Goal: Task Accomplishment & Management: Use online tool/utility

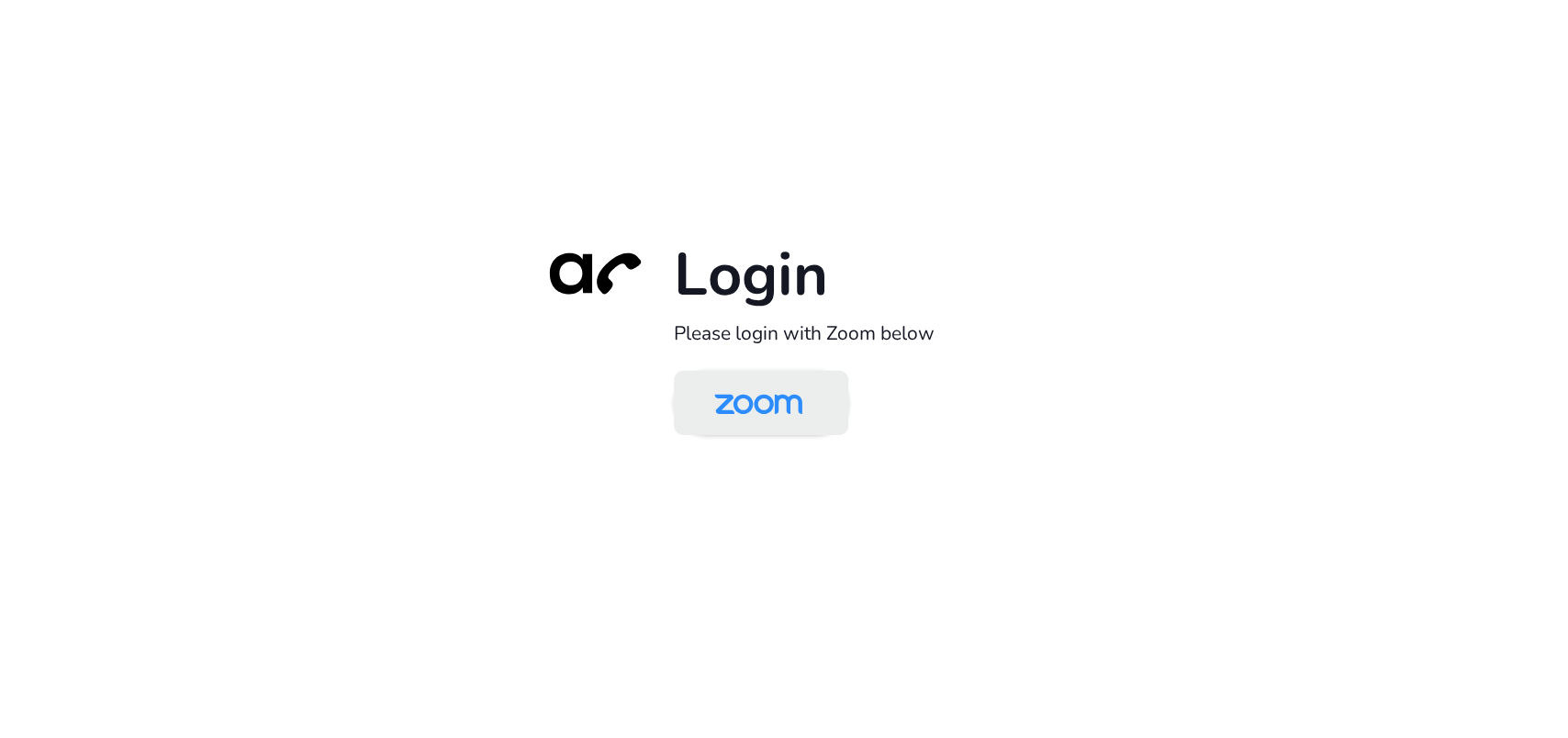
click at [728, 400] on img at bounding box center [758, 404] width 127 height 60
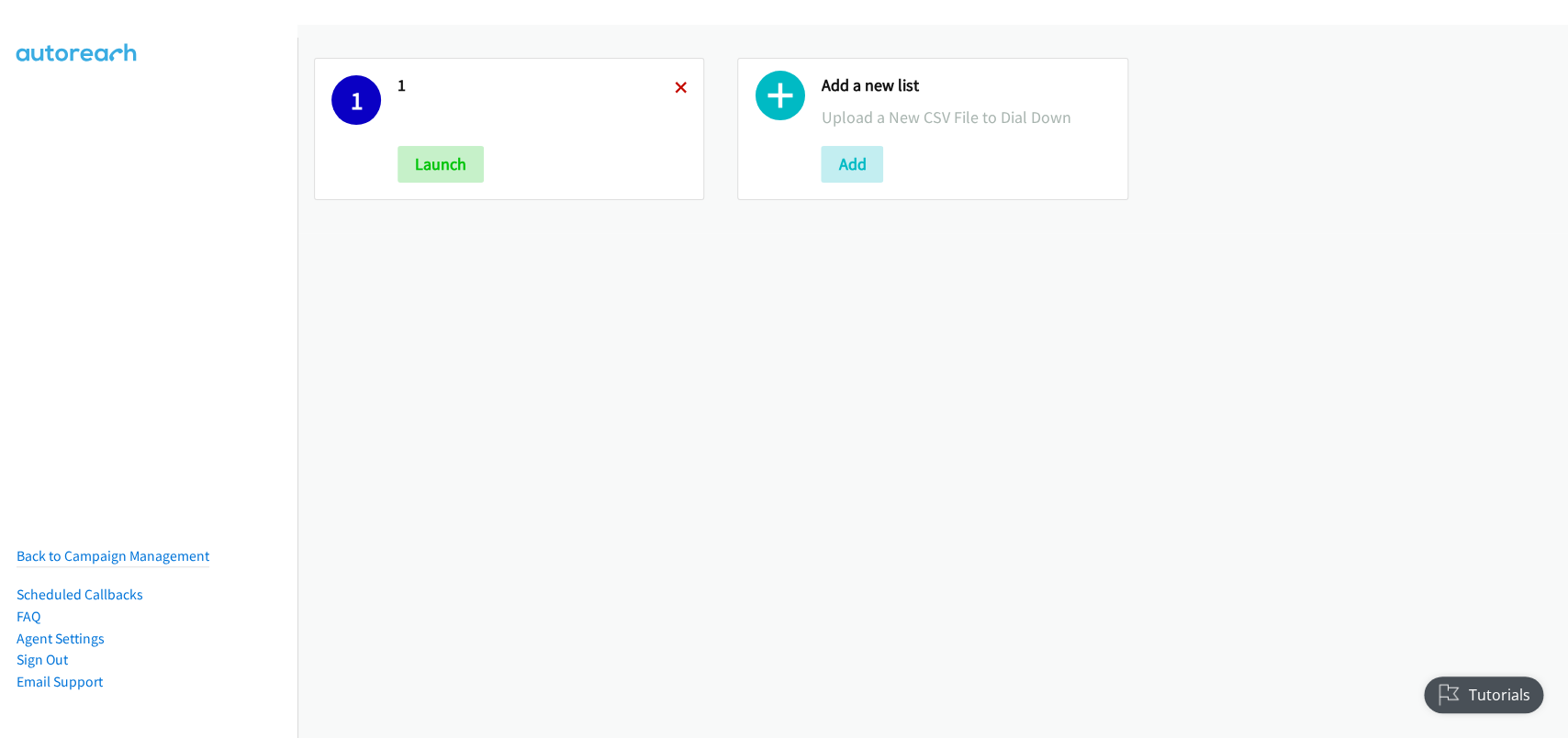
click at [677, 83] on icon at bounding box center [680, 89] width 13 height 13
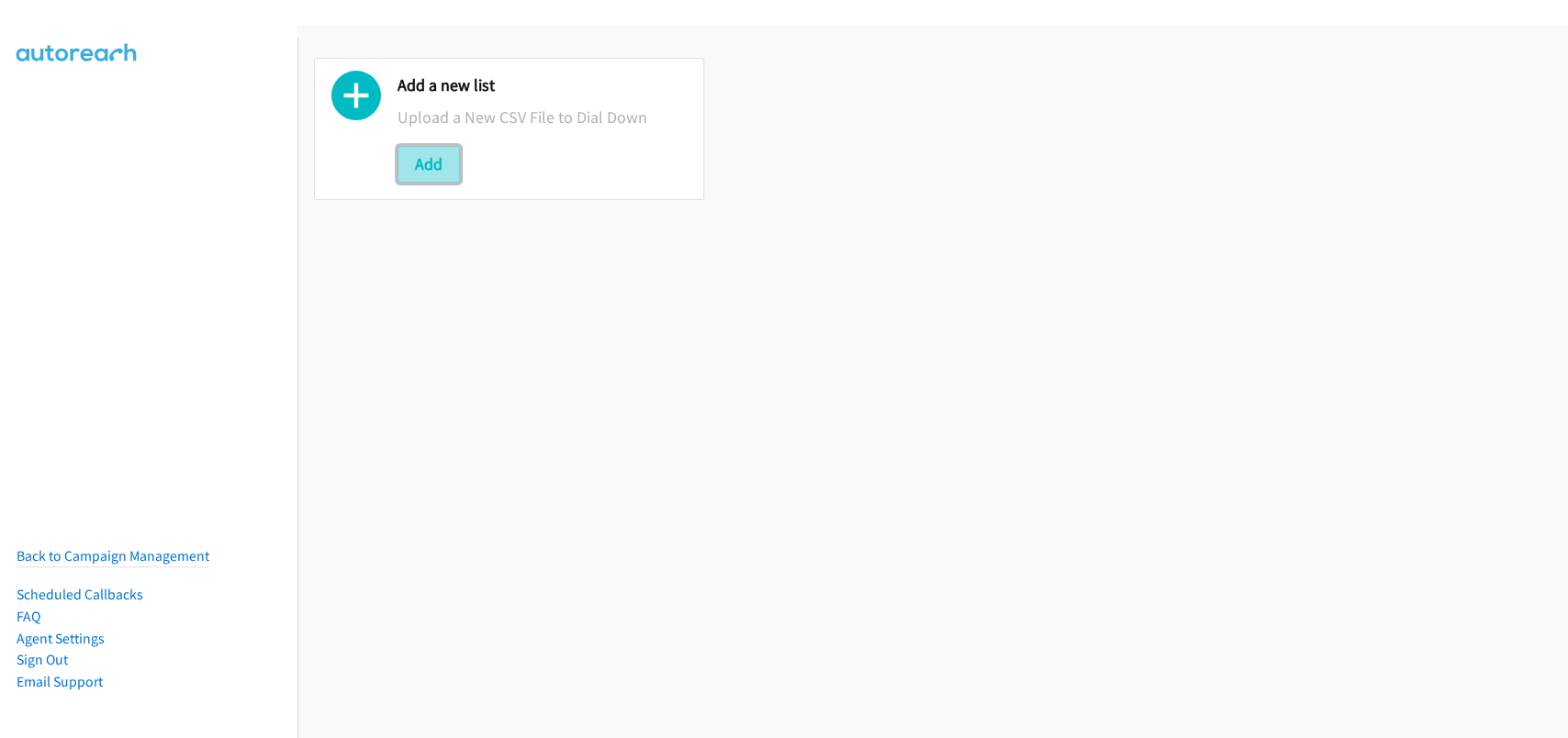
click at [427, 170] on button "Add" at bounding box center [428, 163] width 62 height 36
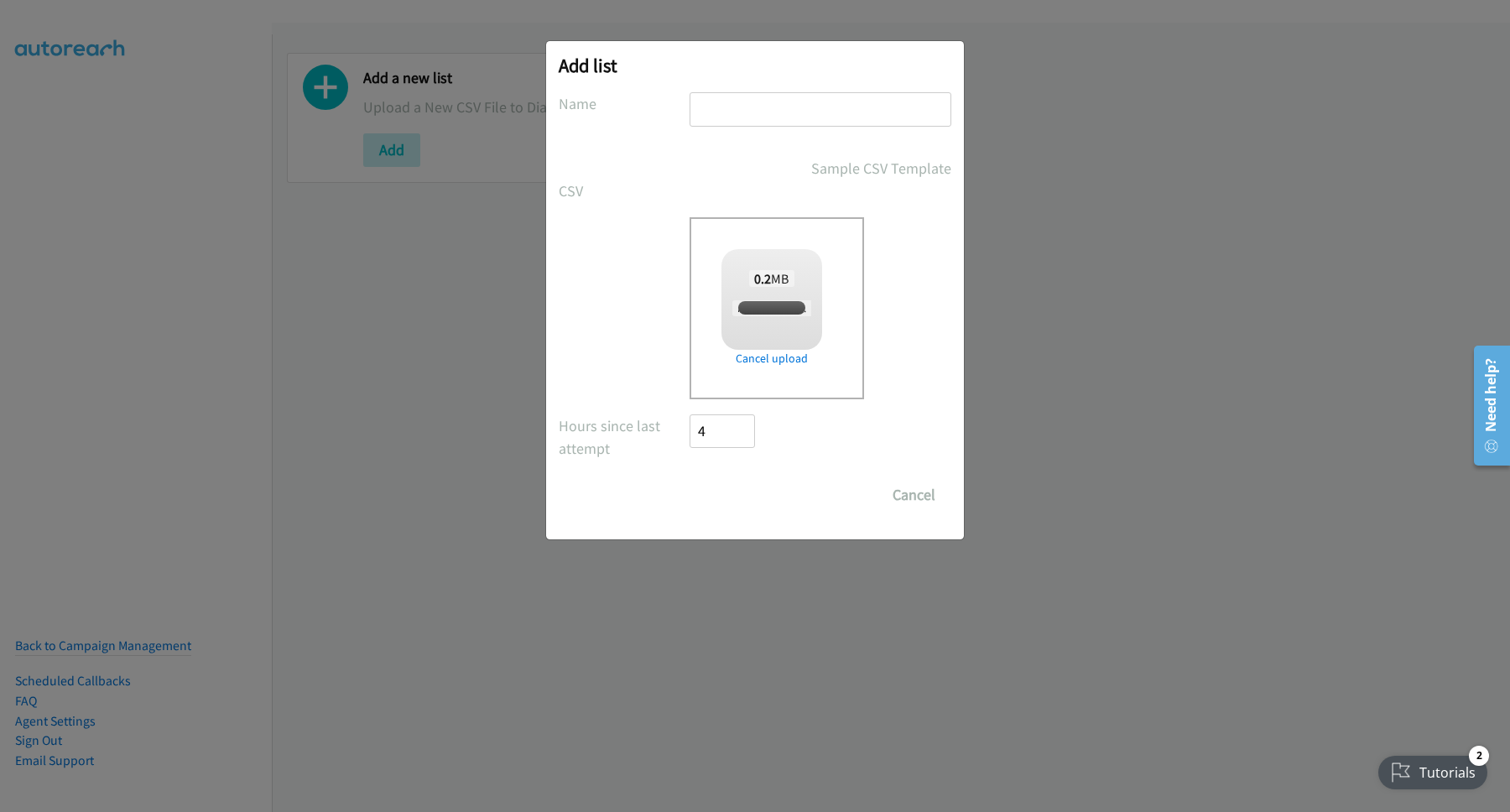
click at [873, 93] on div "Add list No phone fields were returned for that Report or List View Please uplo…" at bounding box center [755, 290] width 417 height 498
checkbox input "true"
click at [873, 109] on input "text" at bounding box center [820, 110] width 262 height 34
type input "PH"
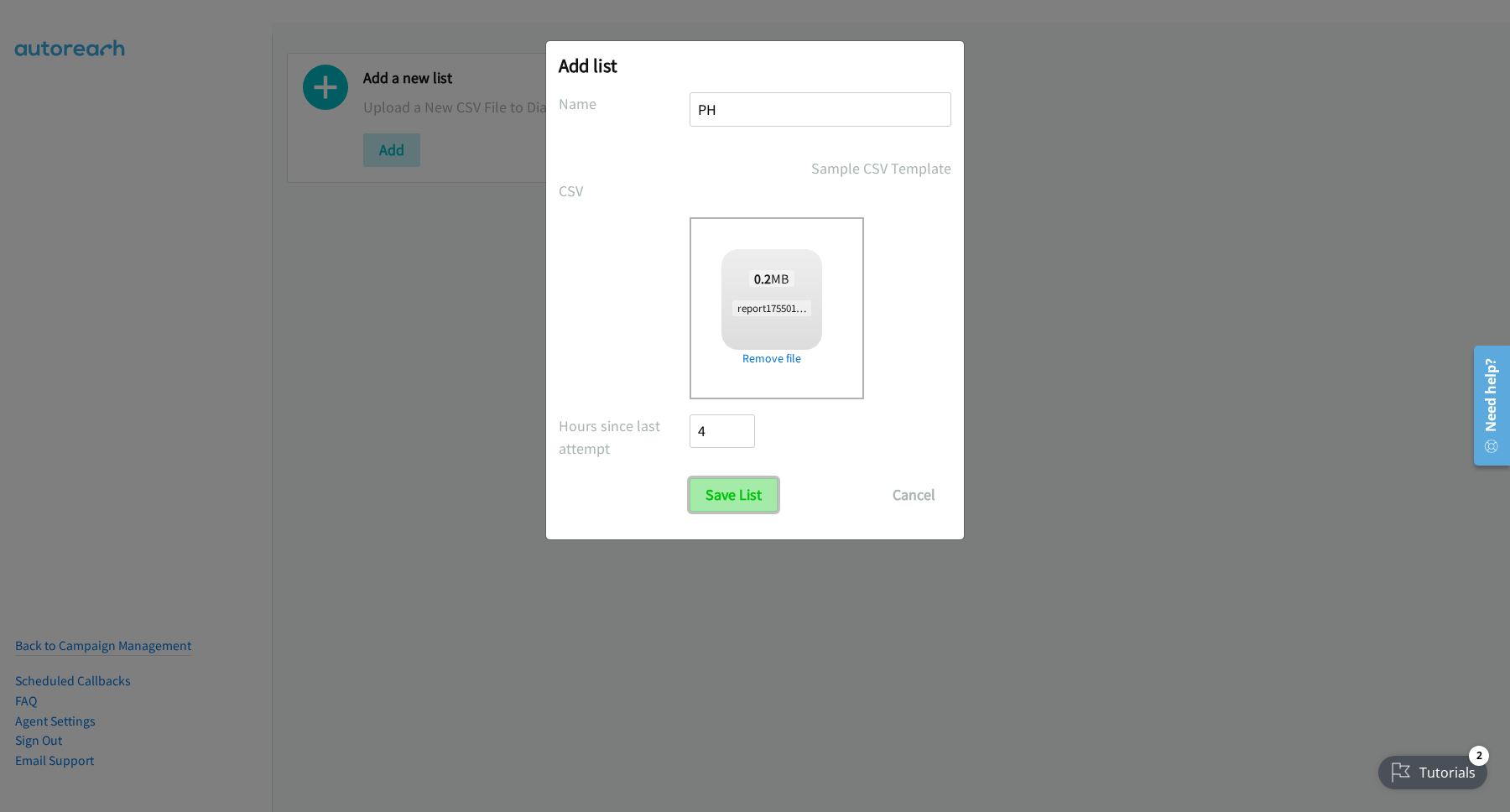
click at [771, 505] on input "Save List" at bounding box center [734, 495] width 88 height 33
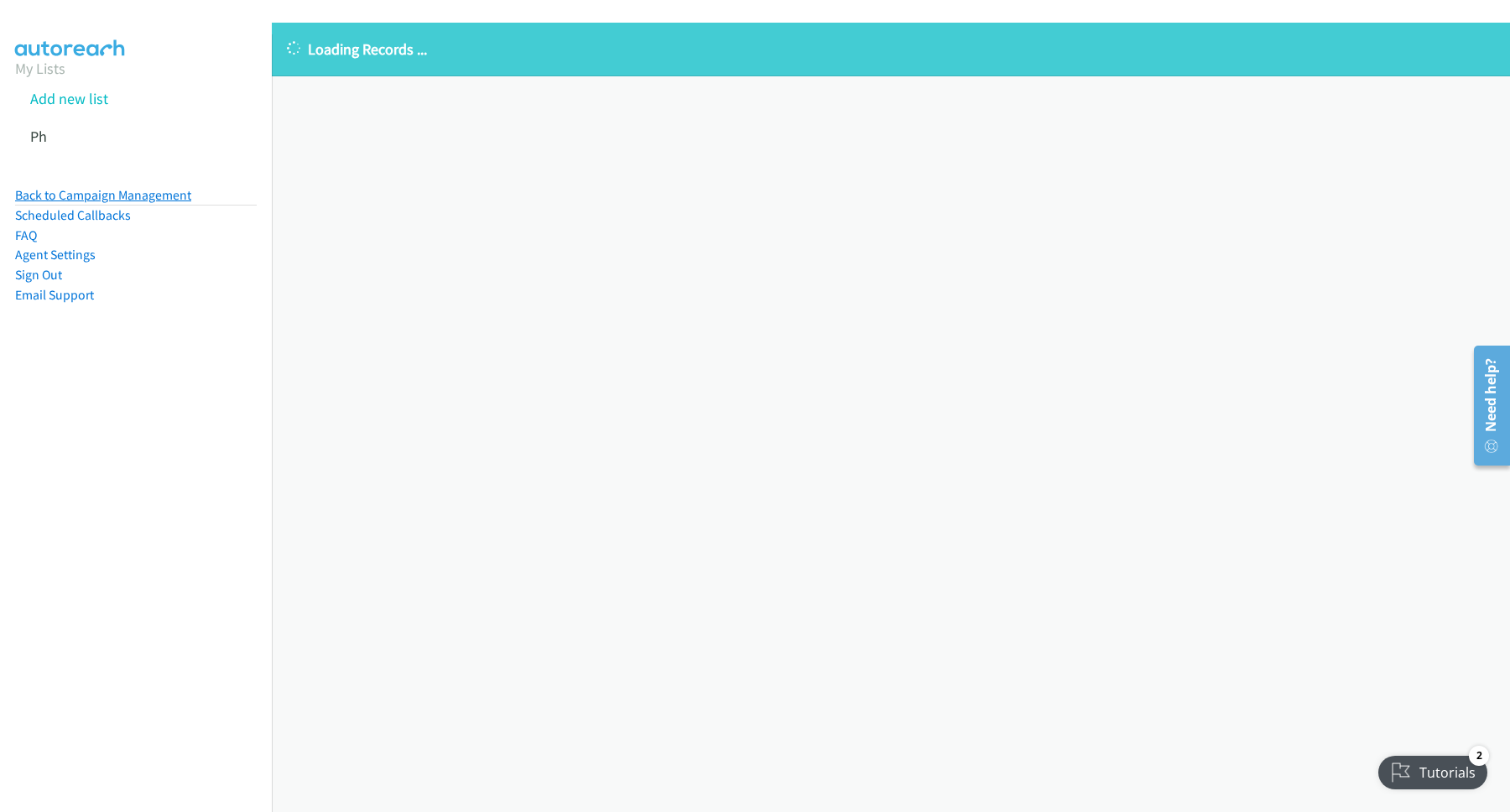
click at [151, 193] on link "Back to Campaign Management" at bounding box center [103, 195] width 176 height 16
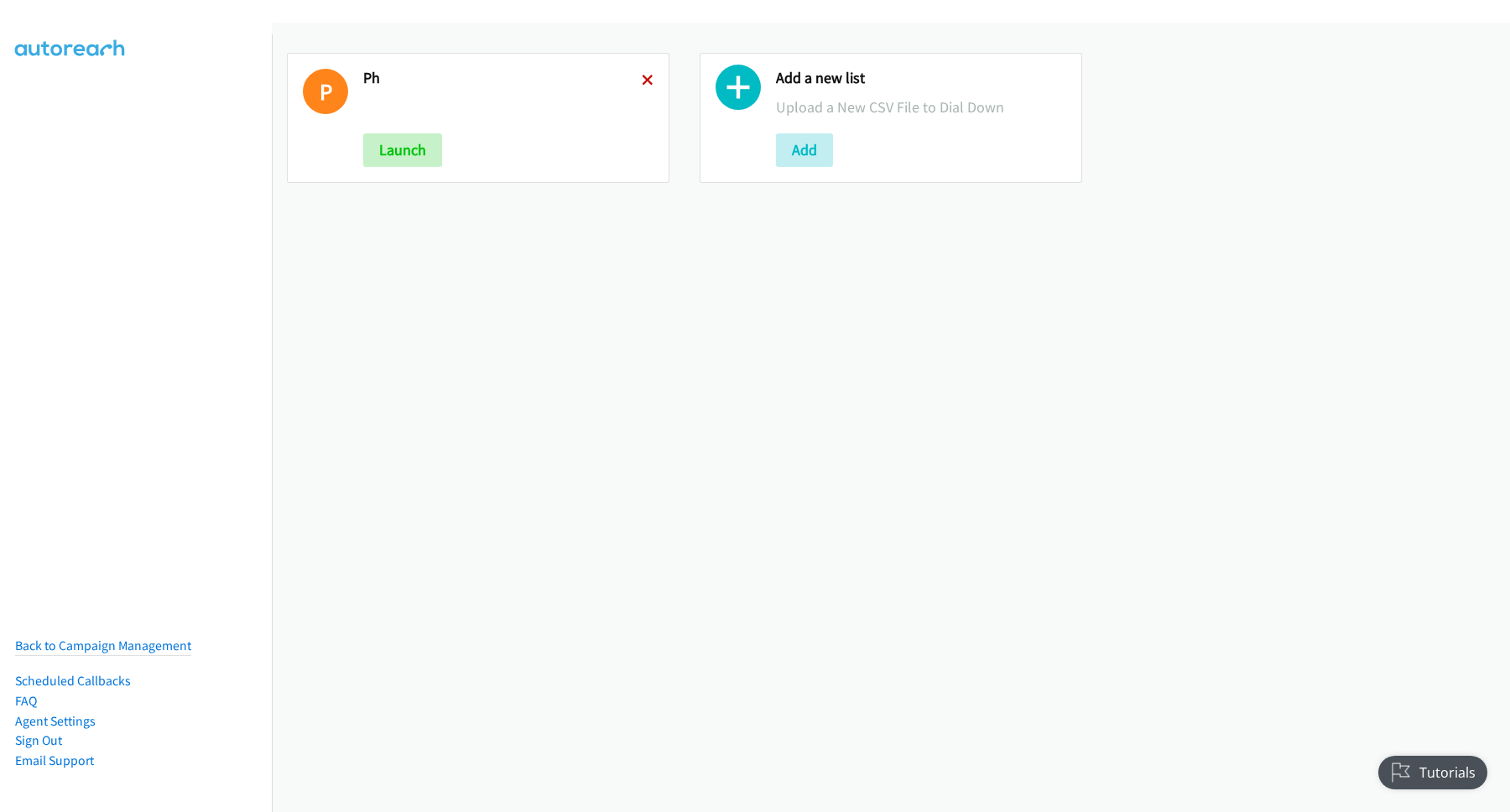
click at [641, 80] on icon at bounding box center [647, 81] width 12 height 12
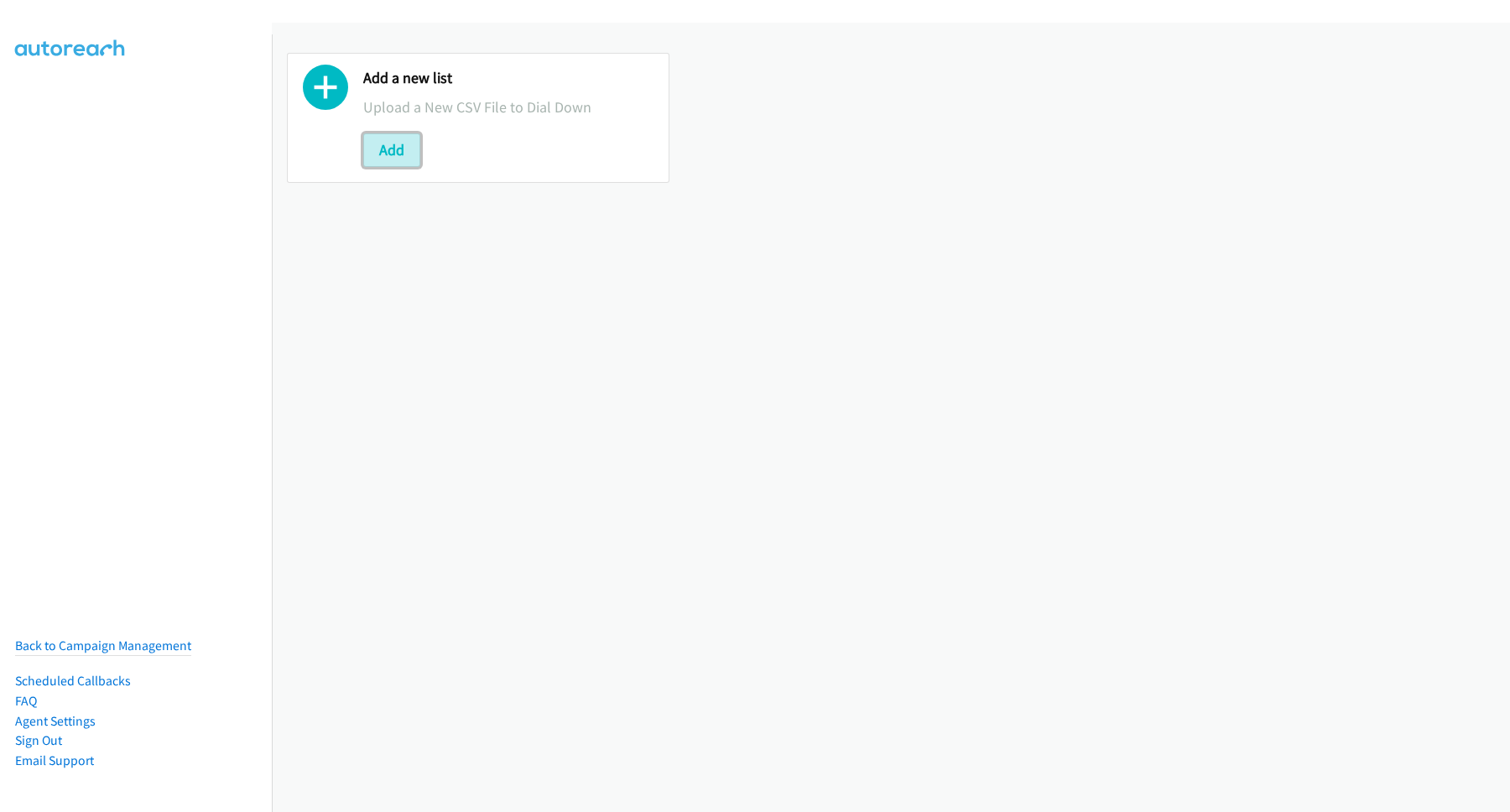
click at [387, 147] on button "Add" at bounding box center [391, 149] width 57 height 33
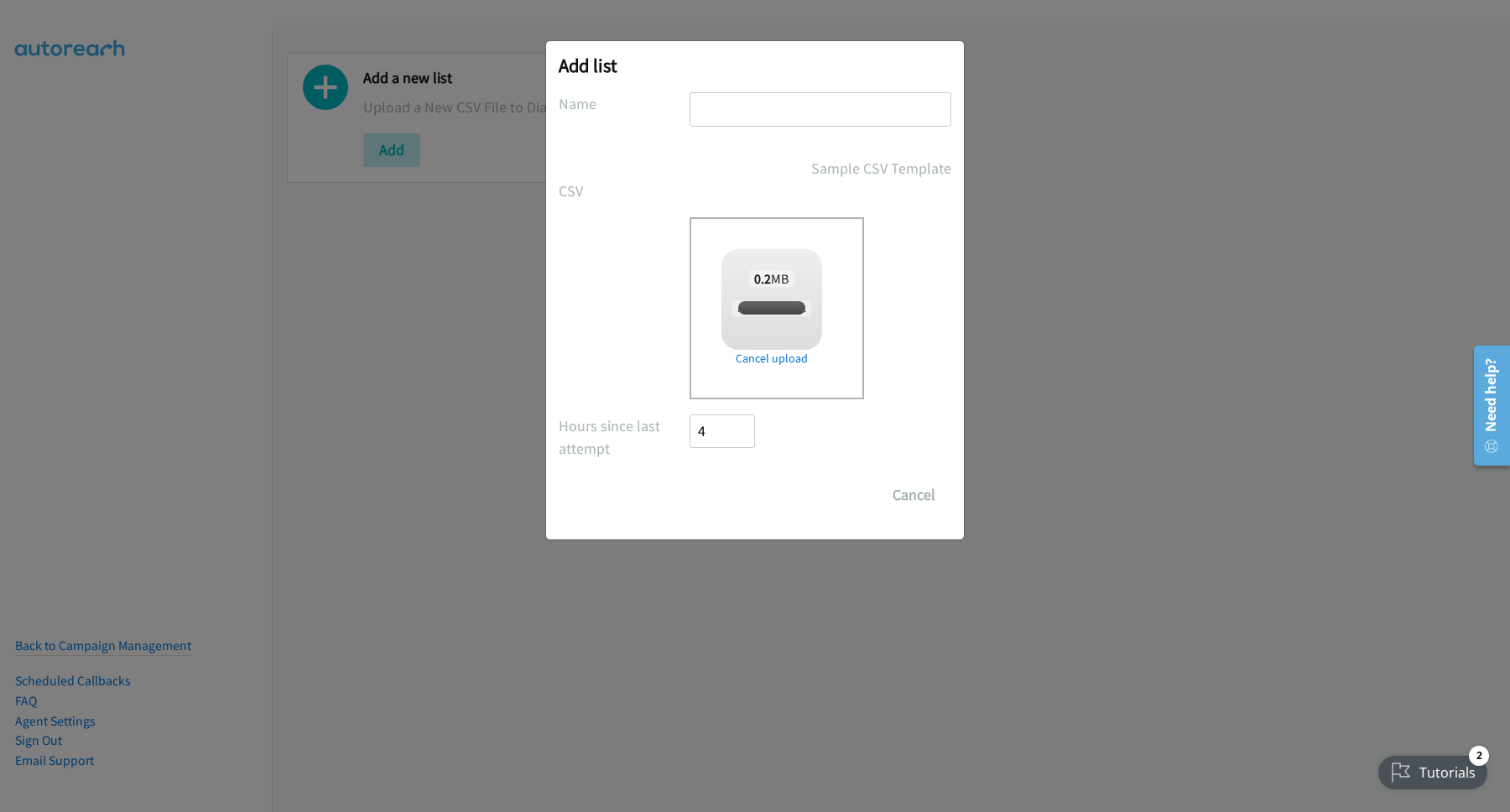
click at [791, 117] on input "text" at bounding box center [820, 110] width 262 height 34
type input "PH"
checkbox input "true"
type input "PH"
click at [758, 502] on input "Save List" at bounding box center [734, 495] width 88 height 33
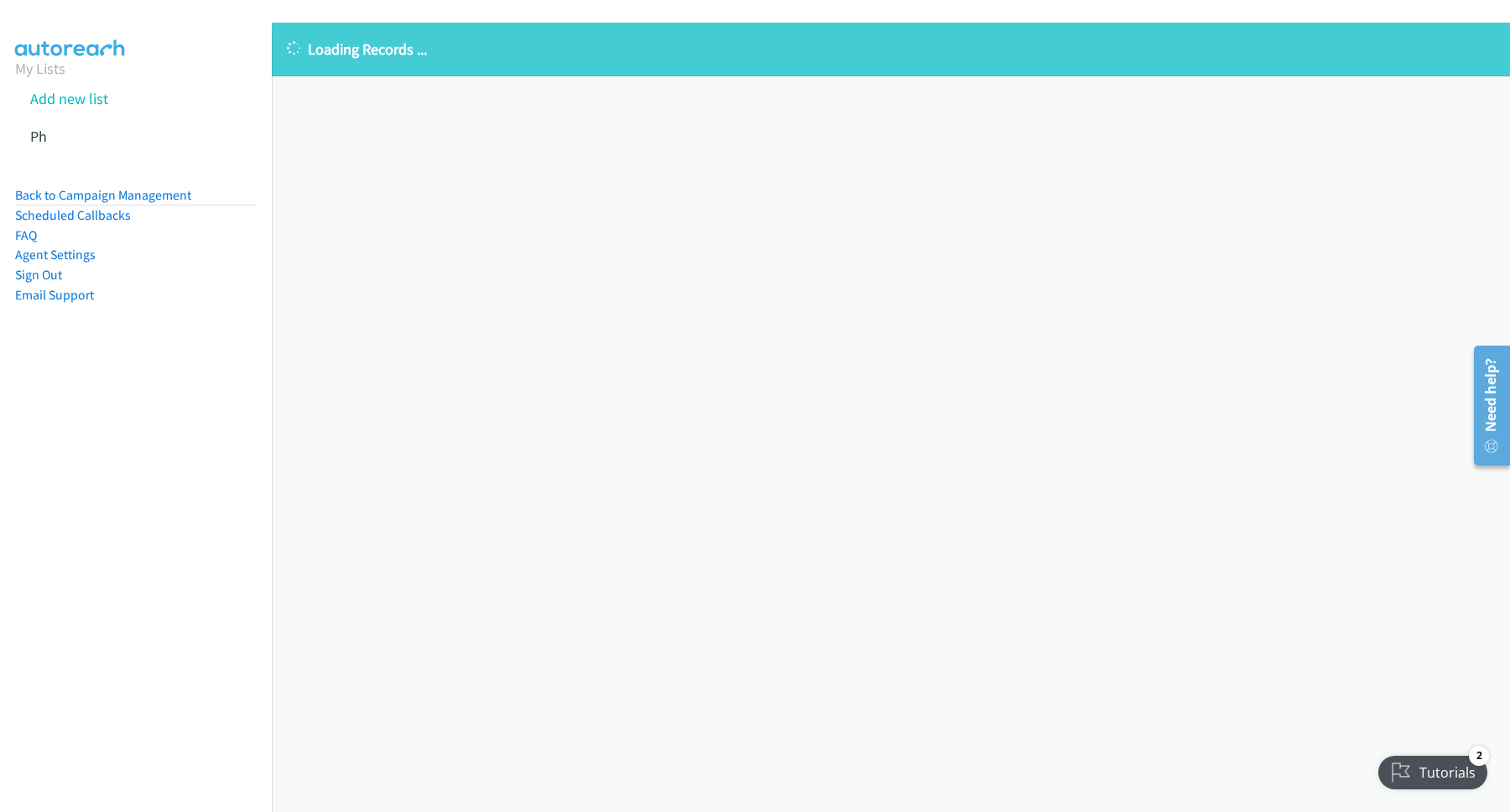
click at [507, 399] on div "Loading Records ... Sorry, something went wrong please try again." at bounding box center [890, 417] width 1238 height 790
click at [116, 192] on link "Back to Campaign Management" at bounding box center [103, 195] width 176 height 16
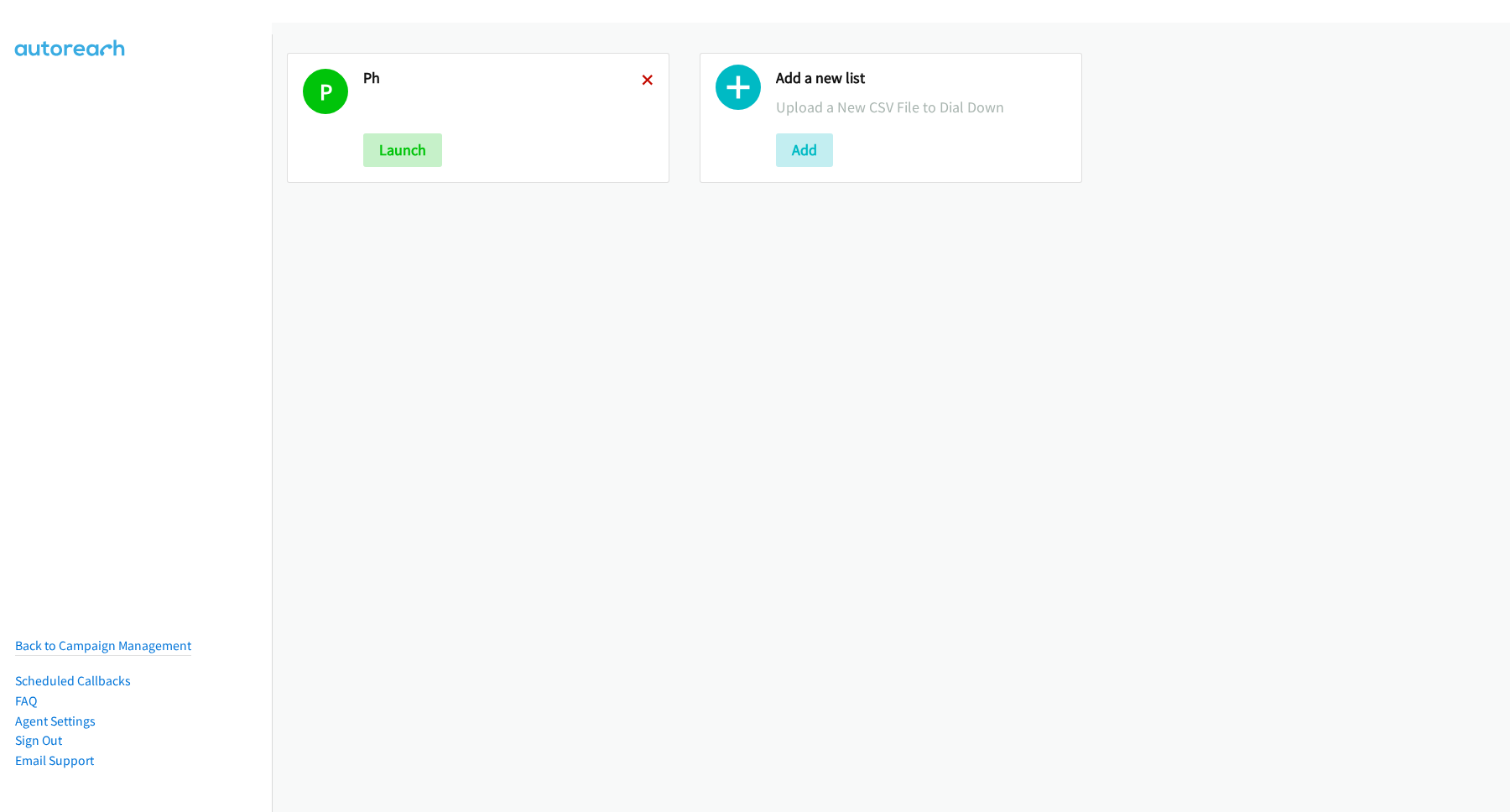
click at [642, 84] on icon at bounding box center [647, 81] width 12 height 12
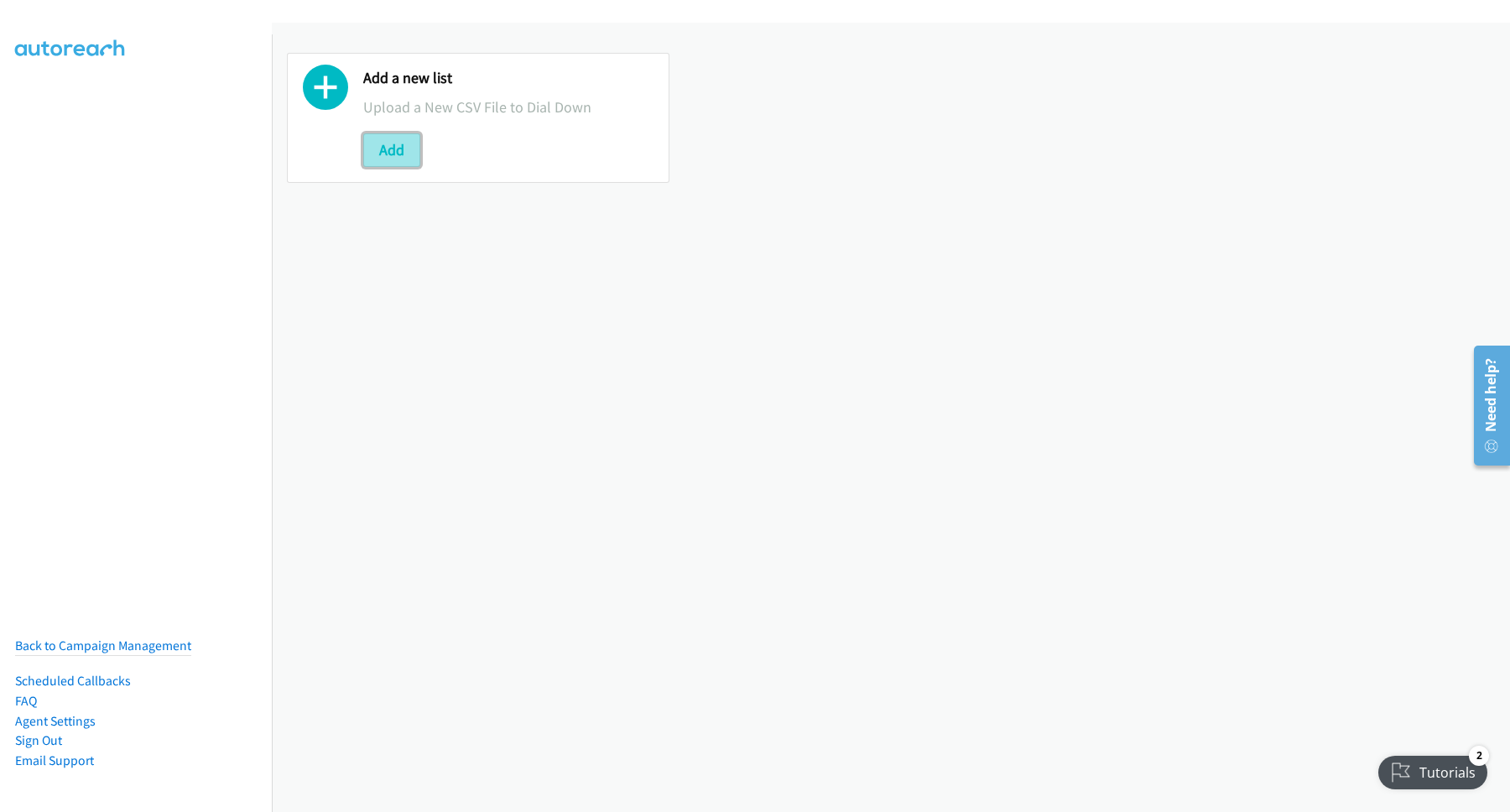
click at [411, 156] on button "Add" at bounding box center [391, 149] width 57 height 33
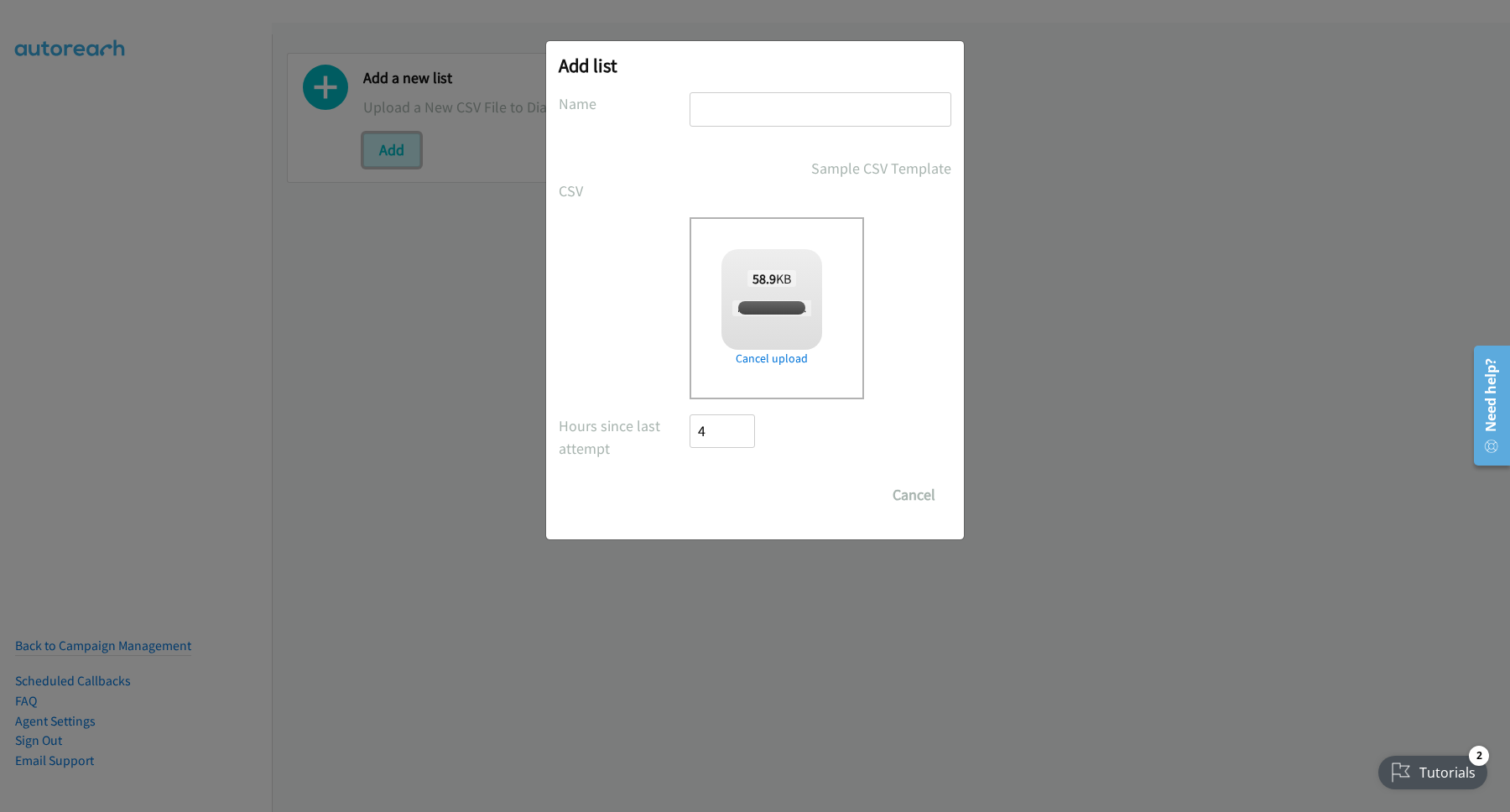
checkbox input "true"
click at [823, 120] on input "text" at bounding box center [820, 110] width 262 height 34
type input "PH"
click at [737, 477] on form "No phone fields were returned for that Report or List View Please upload a csv …" at bounding box center [755, 302] width 392 height 419
drag, startPoint x: 746, startPoint y: 495, endPoint x: 859, endPoint y: 495, distance: 113.0
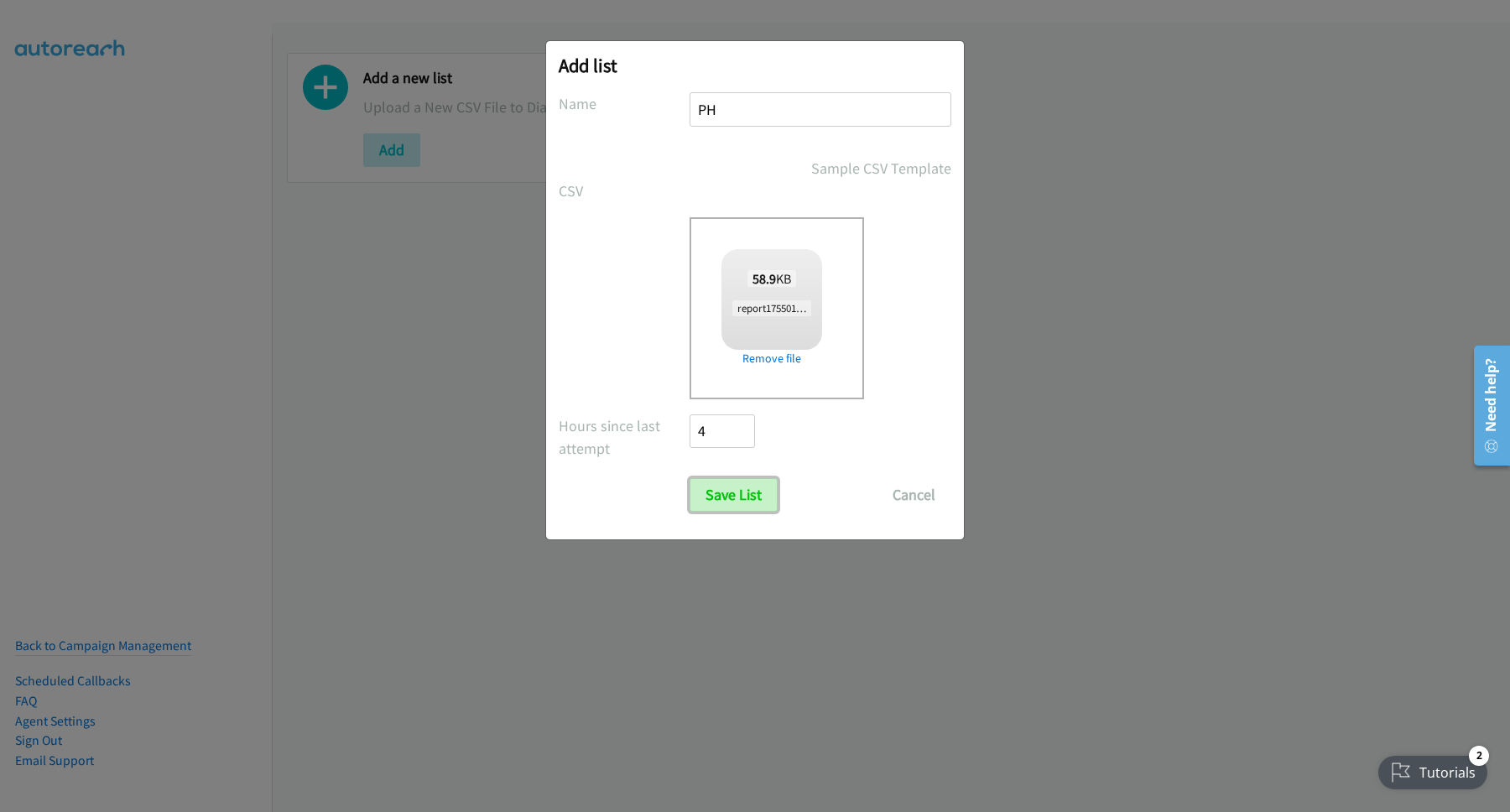
click at [749, 495] on input "Save List" at bounding box center [734, 495] width 88 height 33
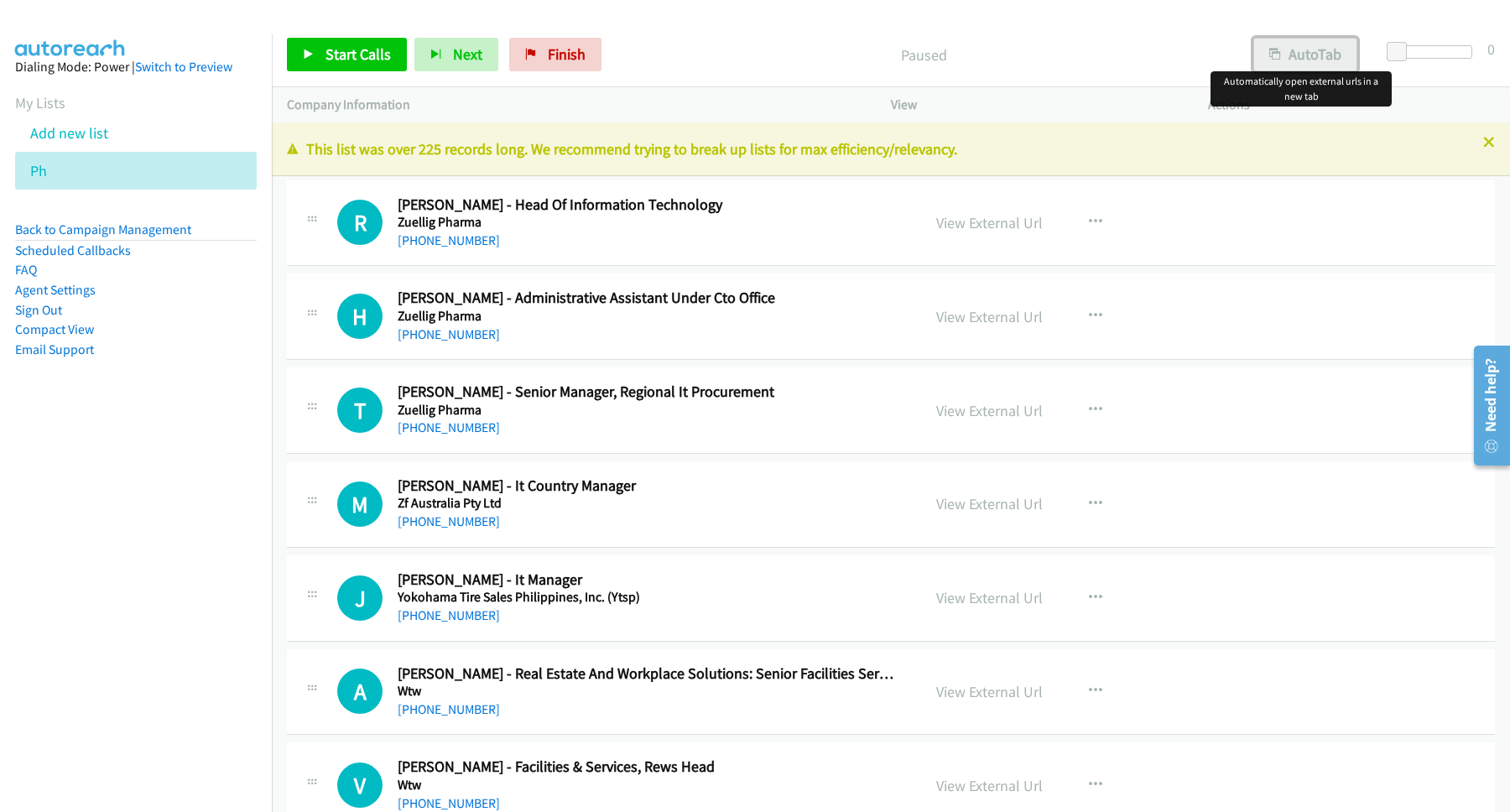
click at [1307, 54] on button "AutoTab" at bounding box center [1305, 54] width 104 height 33
click at [313, 56] on icon at bounding box center [308, 55] width 12 height 12
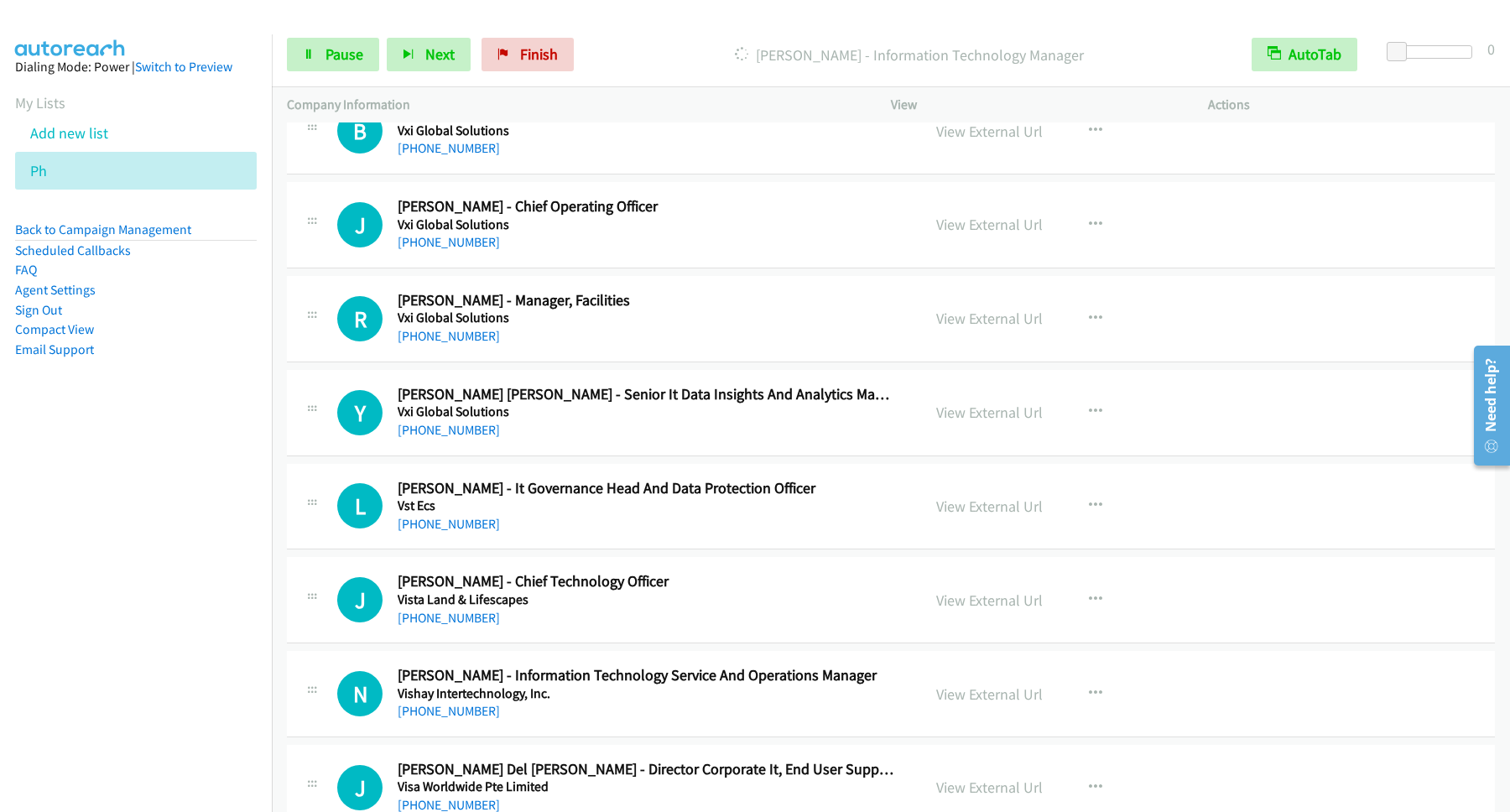
scroll to position [2491, 0]
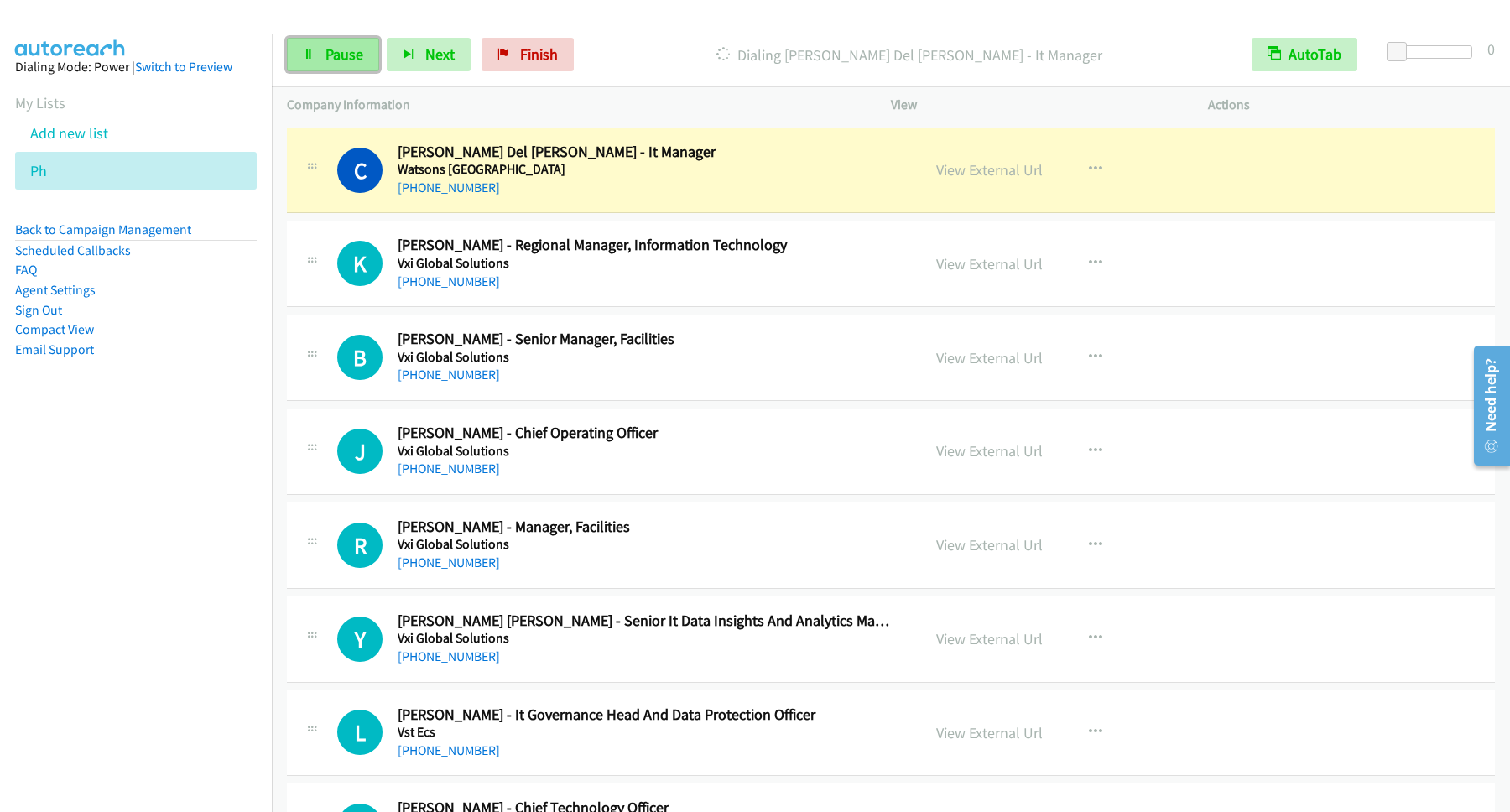
click at [321, 43] on link "Pause" at bounding box center [333, 54] width 93 height 33
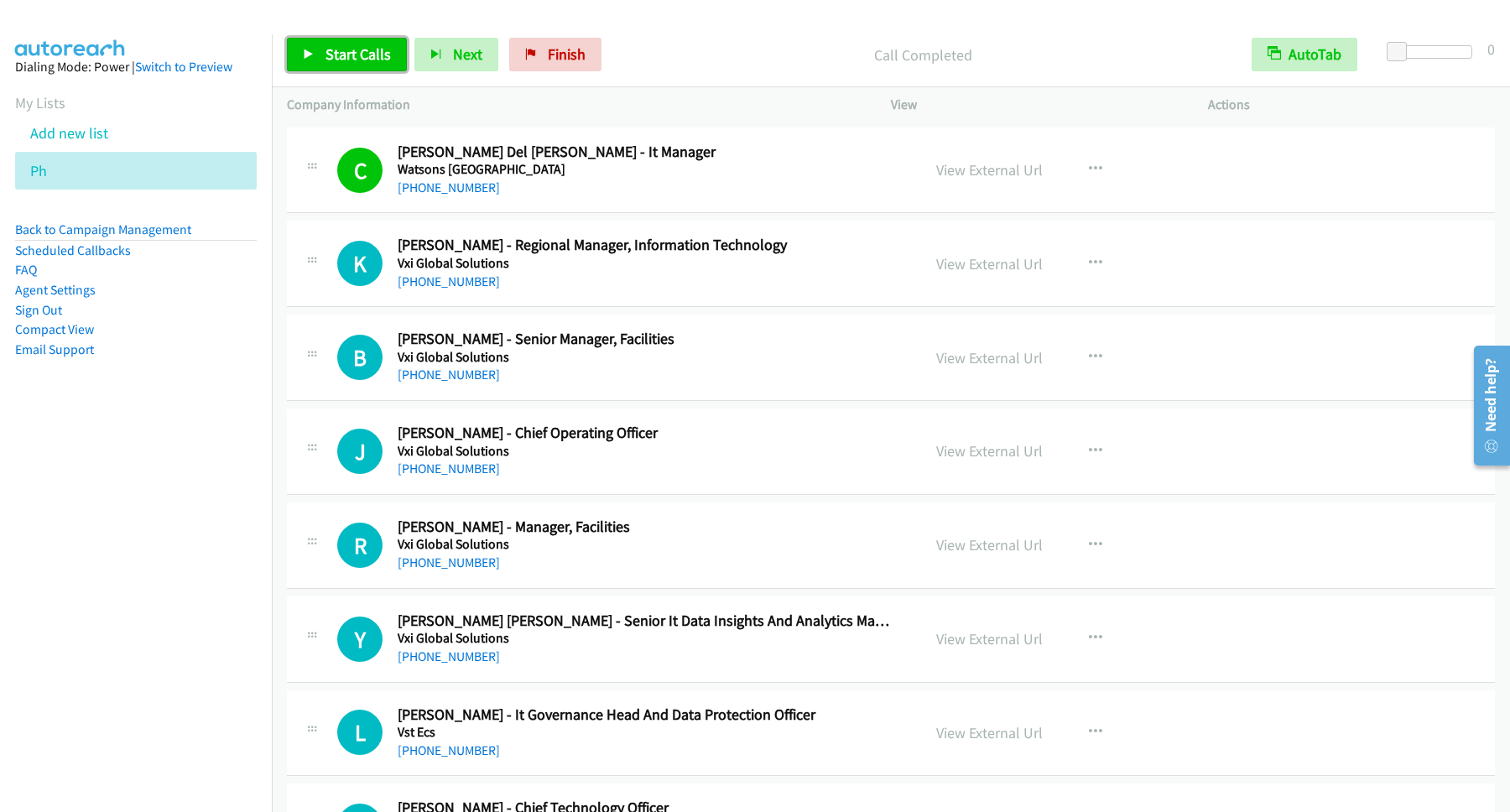
click at [360, 51] on span "Start Calls" at bounding box center [358, 53] width 66 height 19
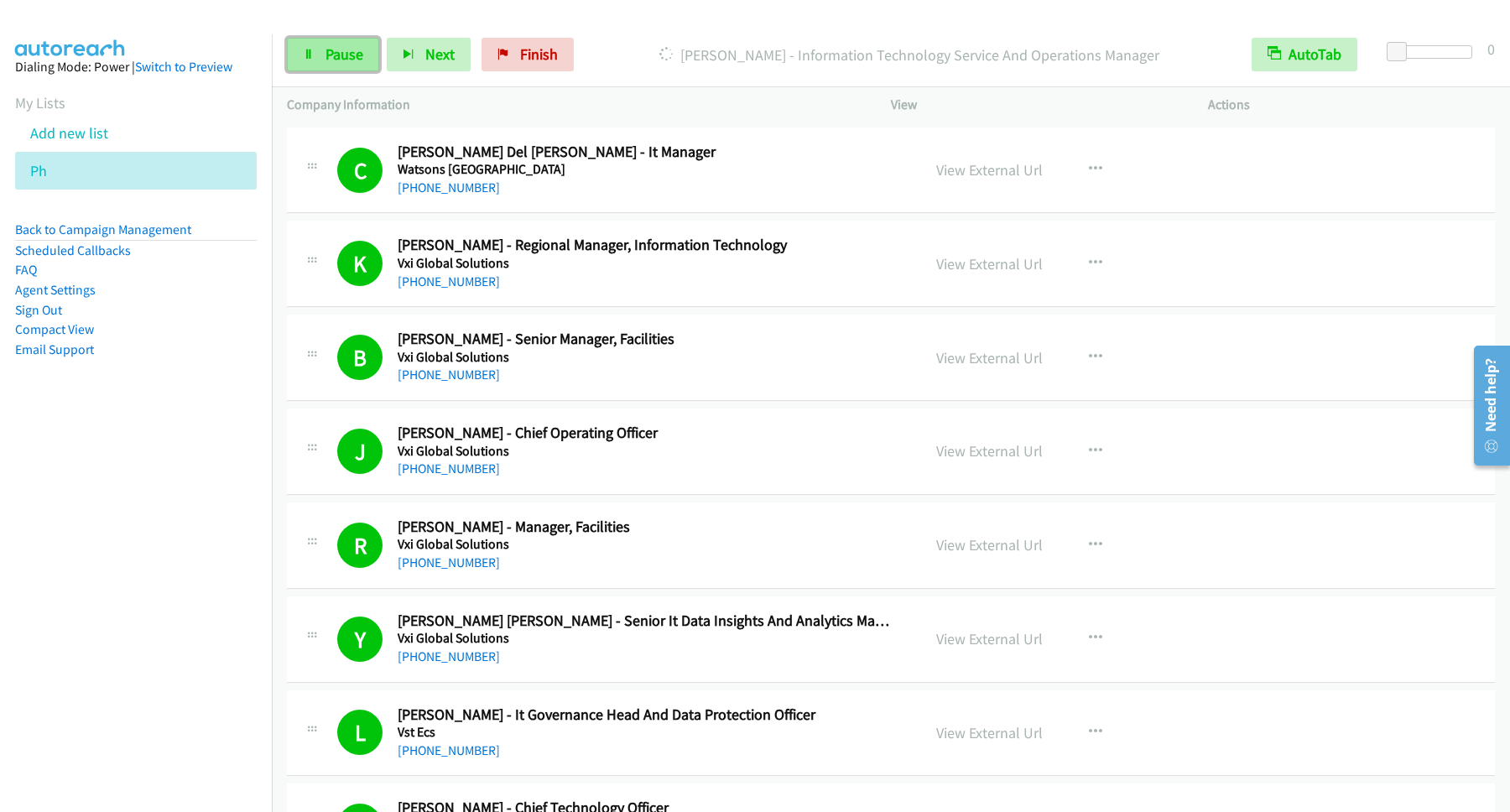
click at [361, 53] on span "Pause" at bounding box center [344, 53] width 38 height 19
click at [335, 49] on span "Start Calls" at bounding box center [358, 53] width 66 height 19
click at [347, 67] on link "Pause" at bounding box center [333, 54] width 93 height 33
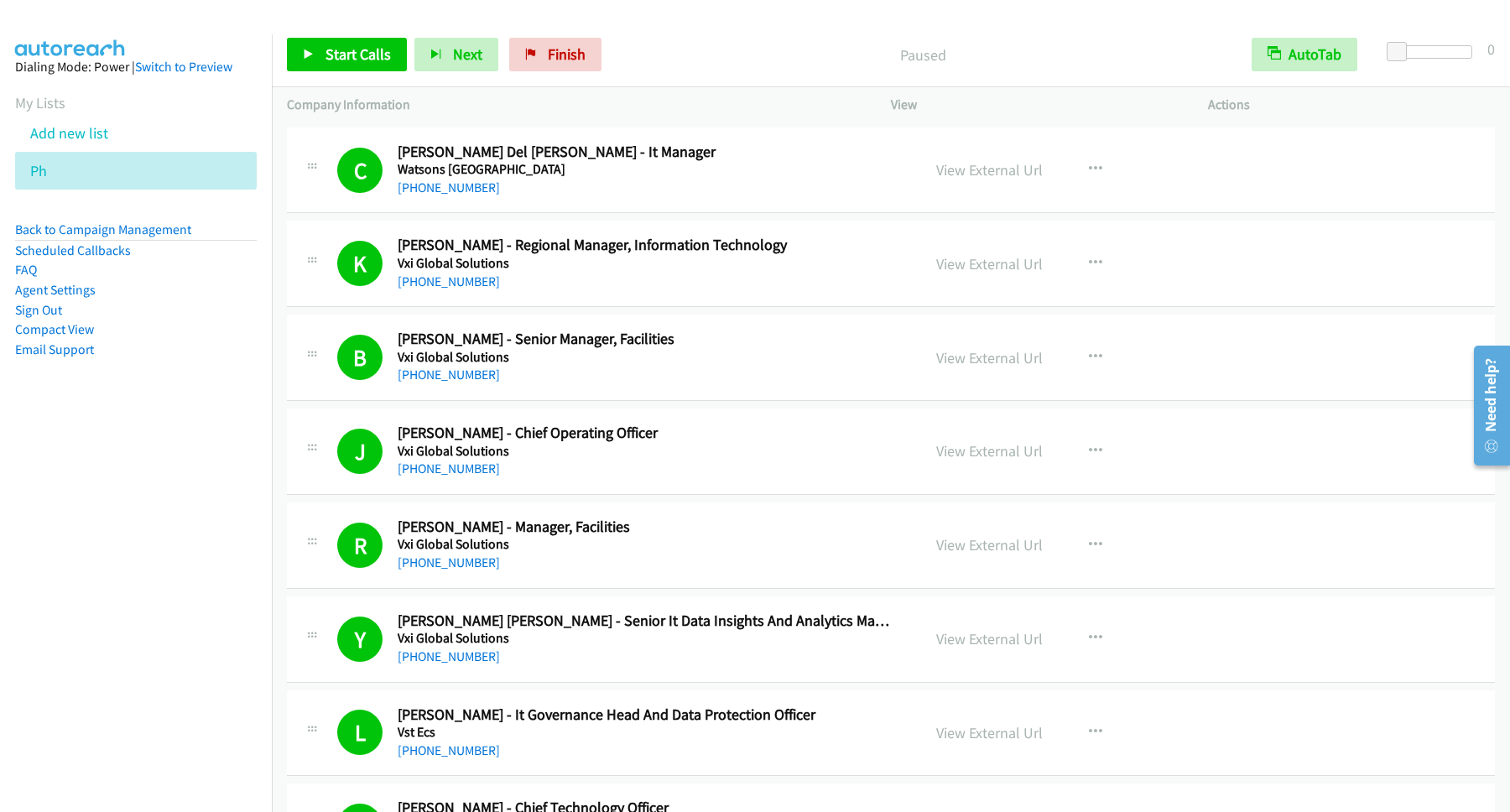
scroll to position [3396, 0]
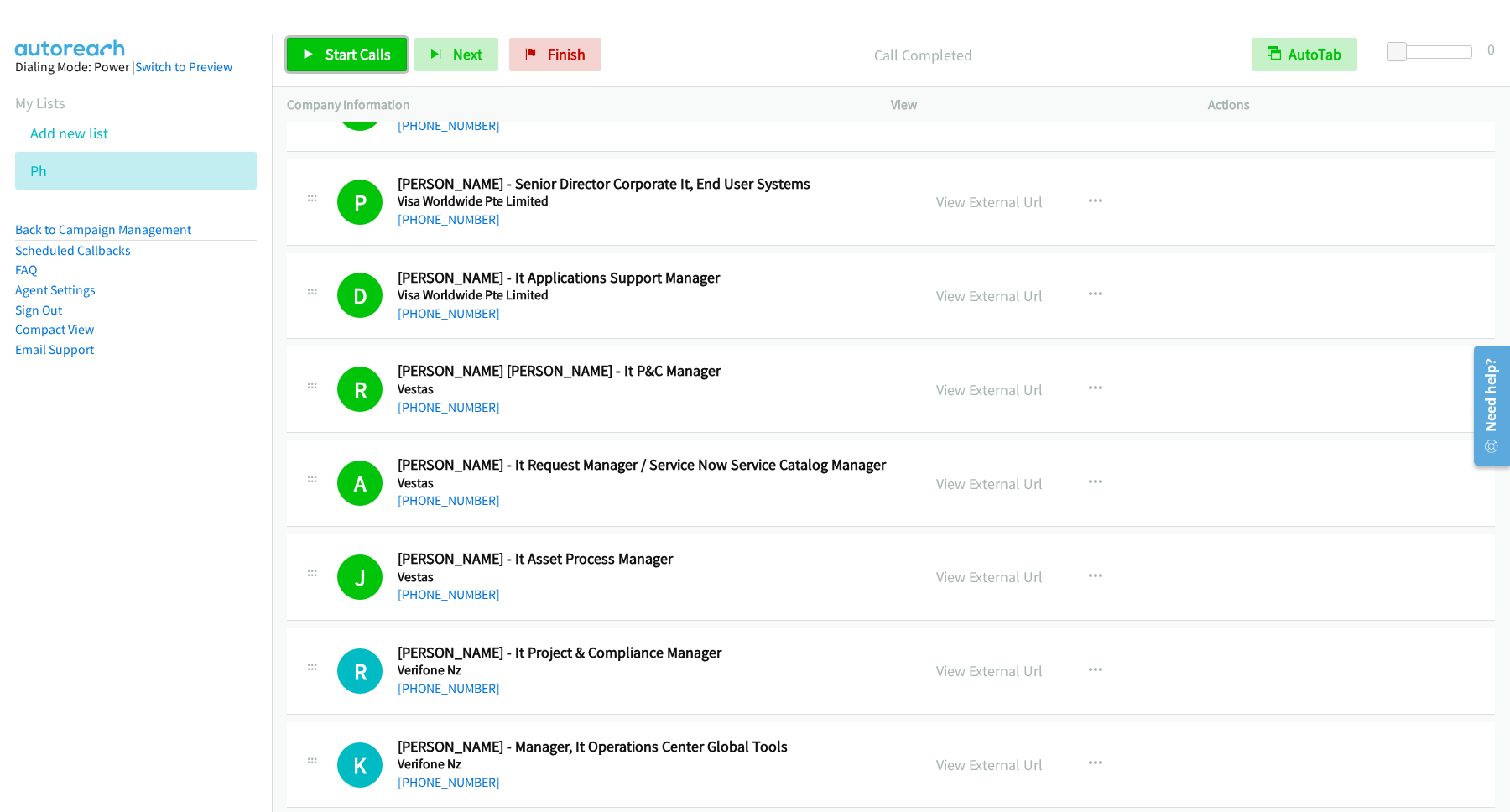
click at [371, 51] on span "Start Calls" at bounding box center [358, 53] width 66 height 19
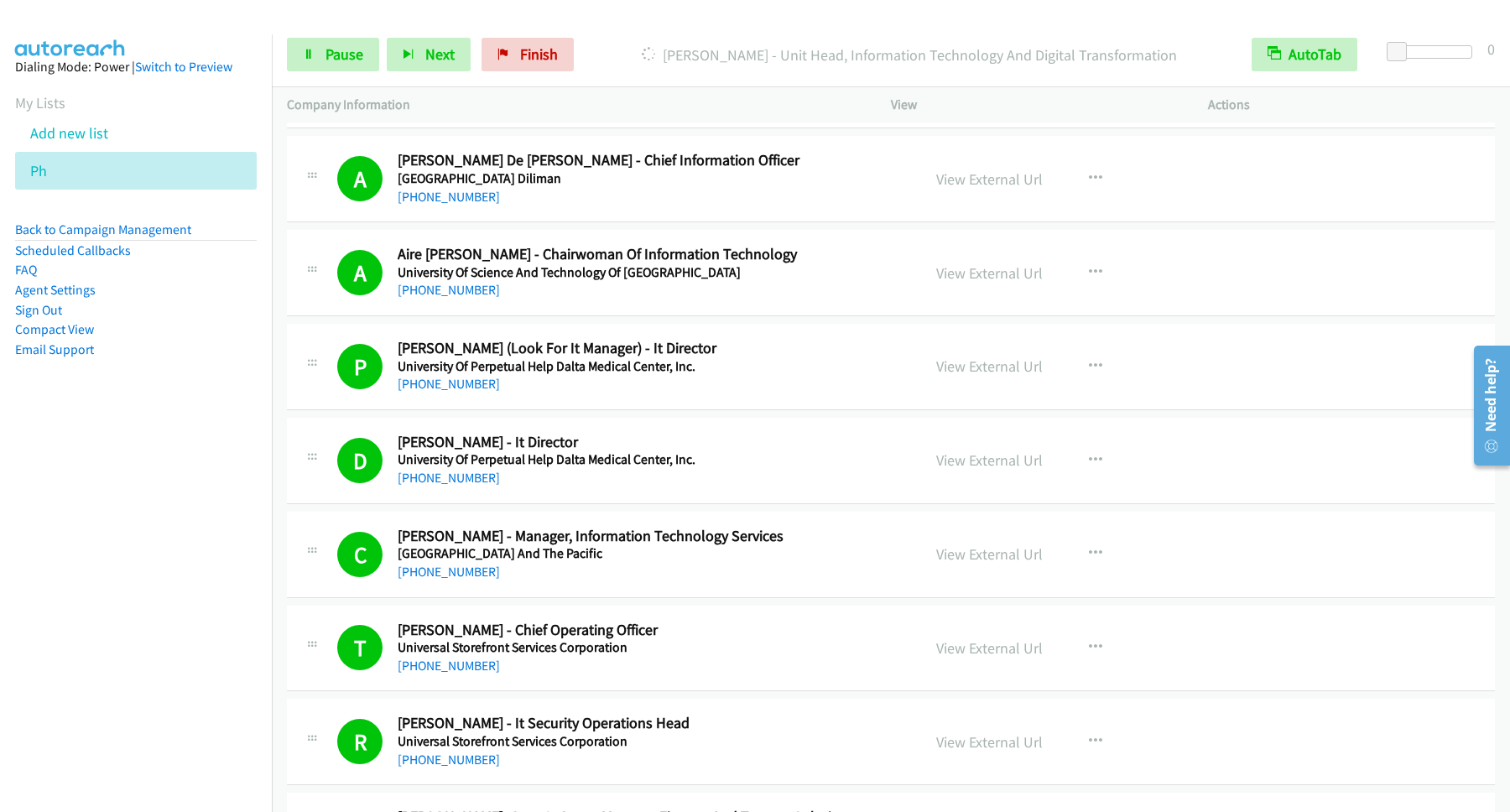
scroll to position [4528, 0]
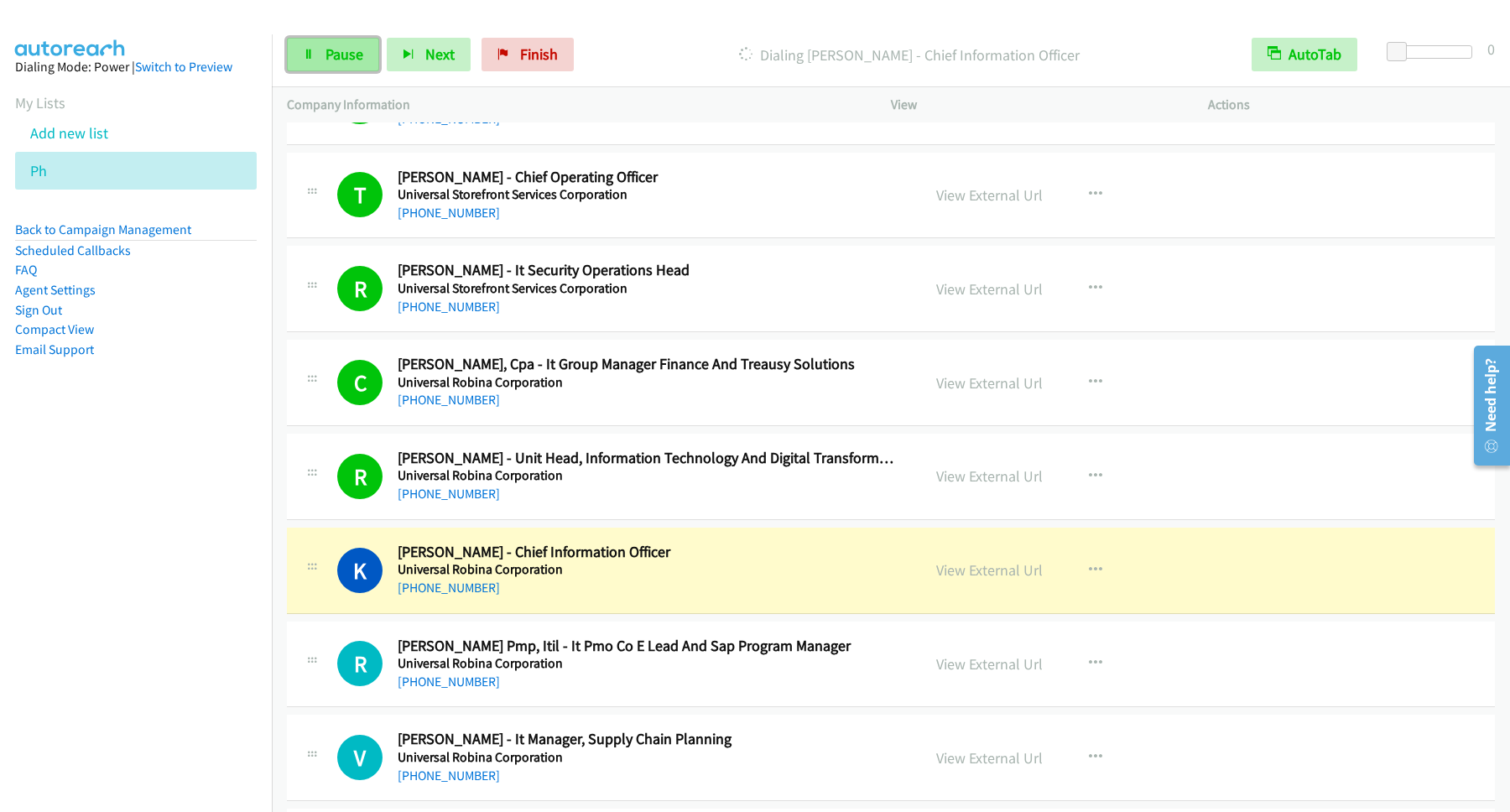
click at [317, 42] on link "Pause" at bounding box center [333, 54] width 93 height 33
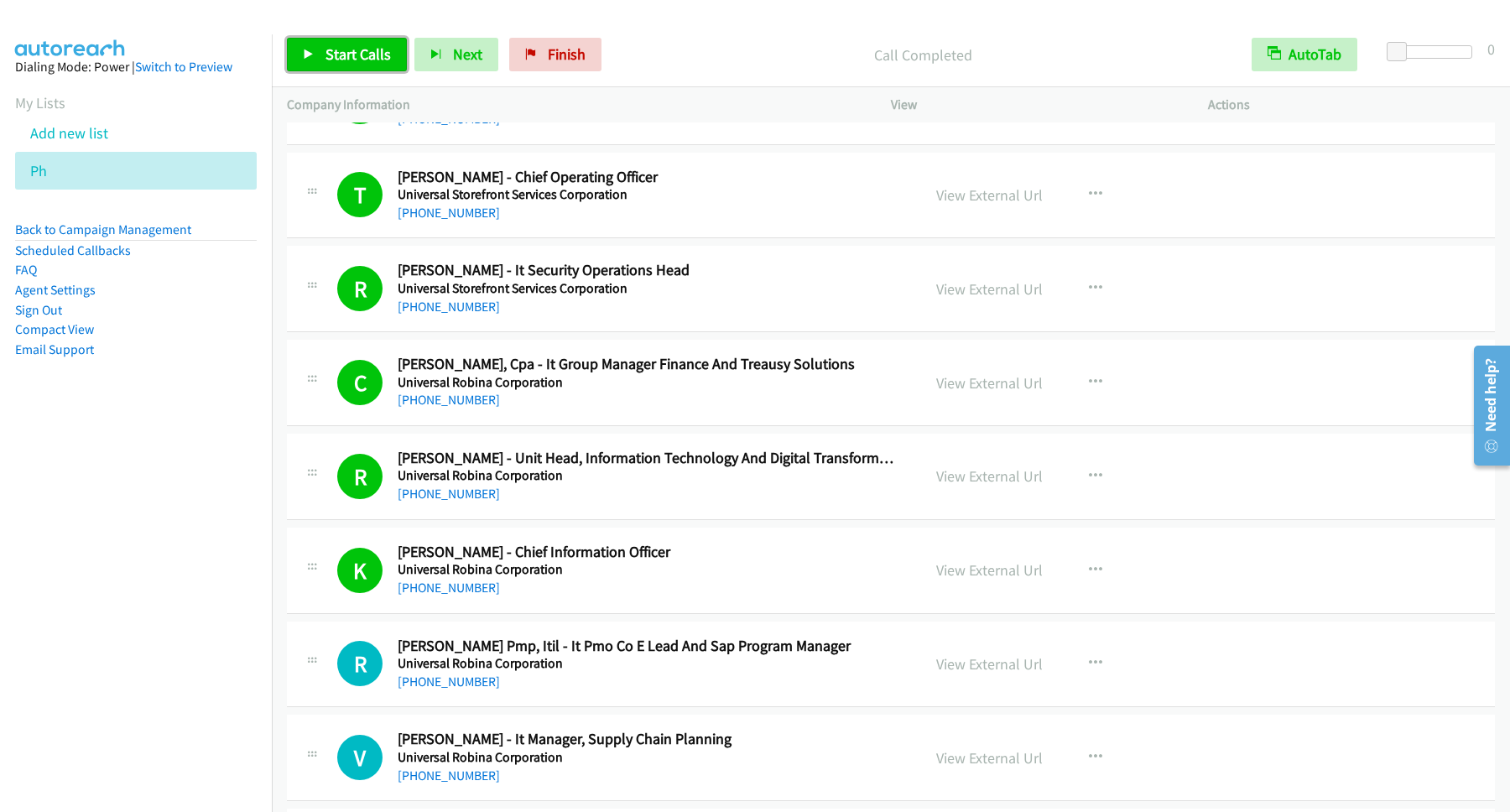
click at [391, 56] on span "Start Calls" at bounding box center [358, 53] width 66 height 19
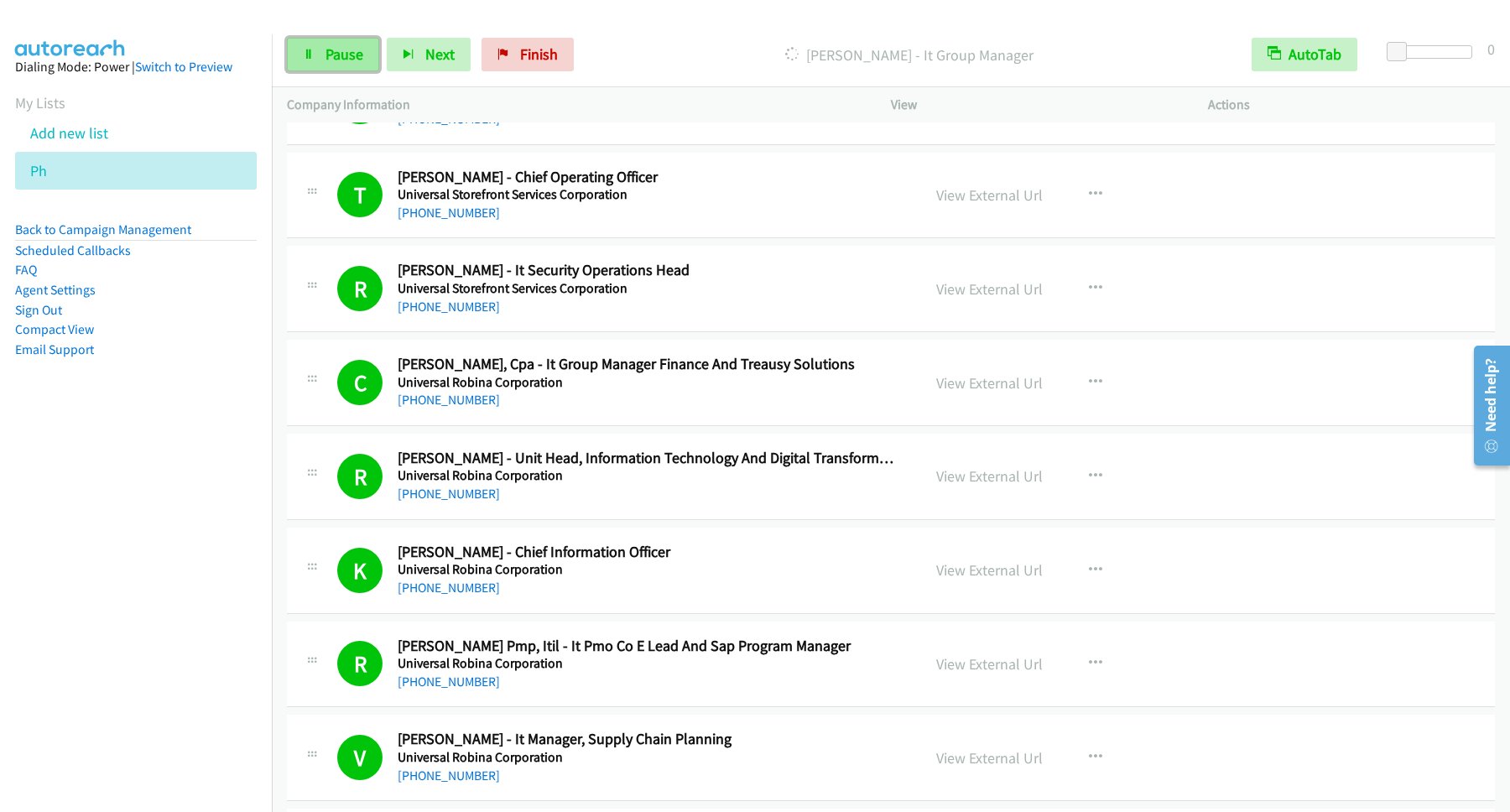
click at [326, 58] on link "Pause" at bounding box center [333, 54] width 93 height 33
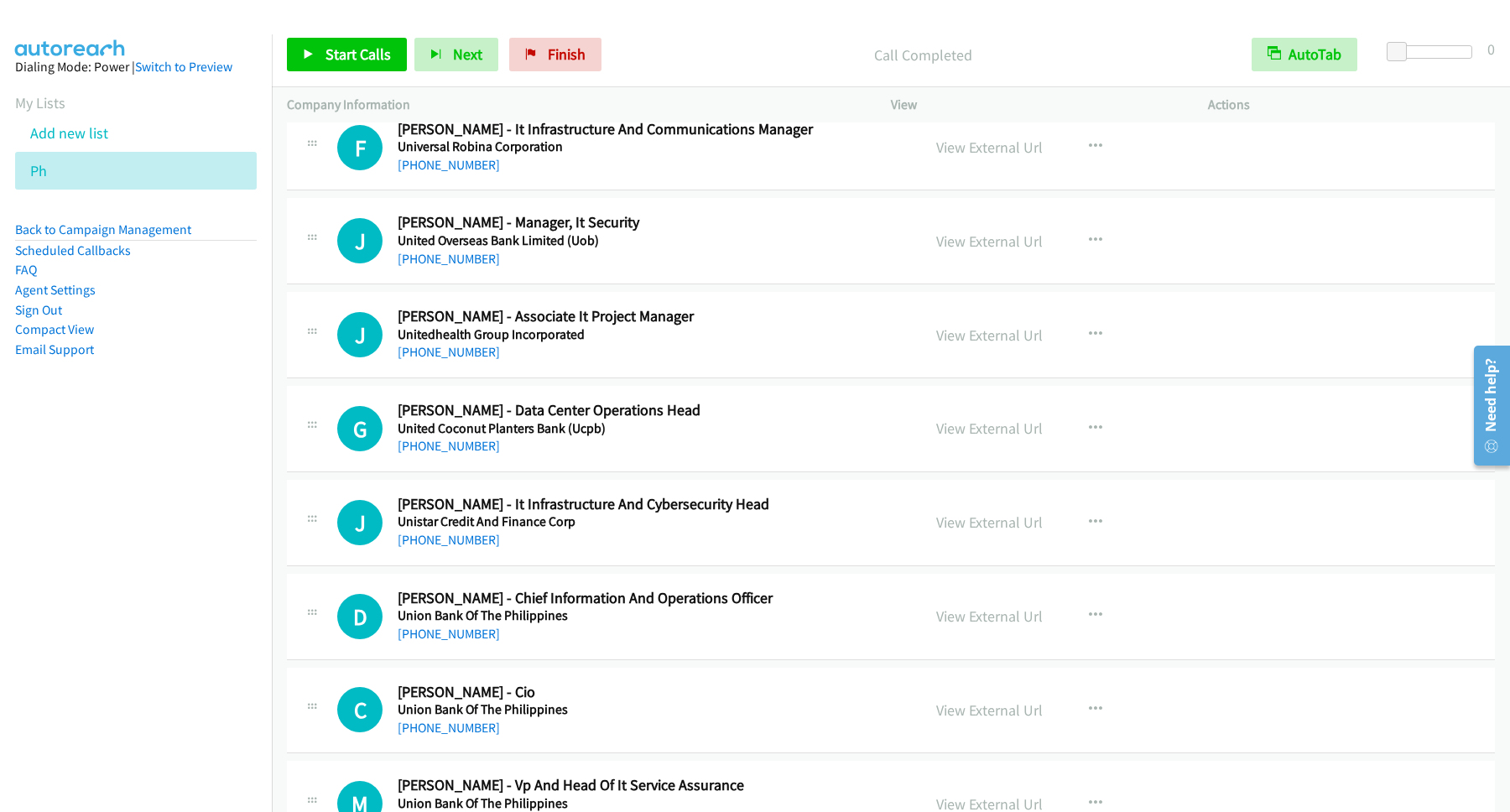
scroll to position [5435, 0]
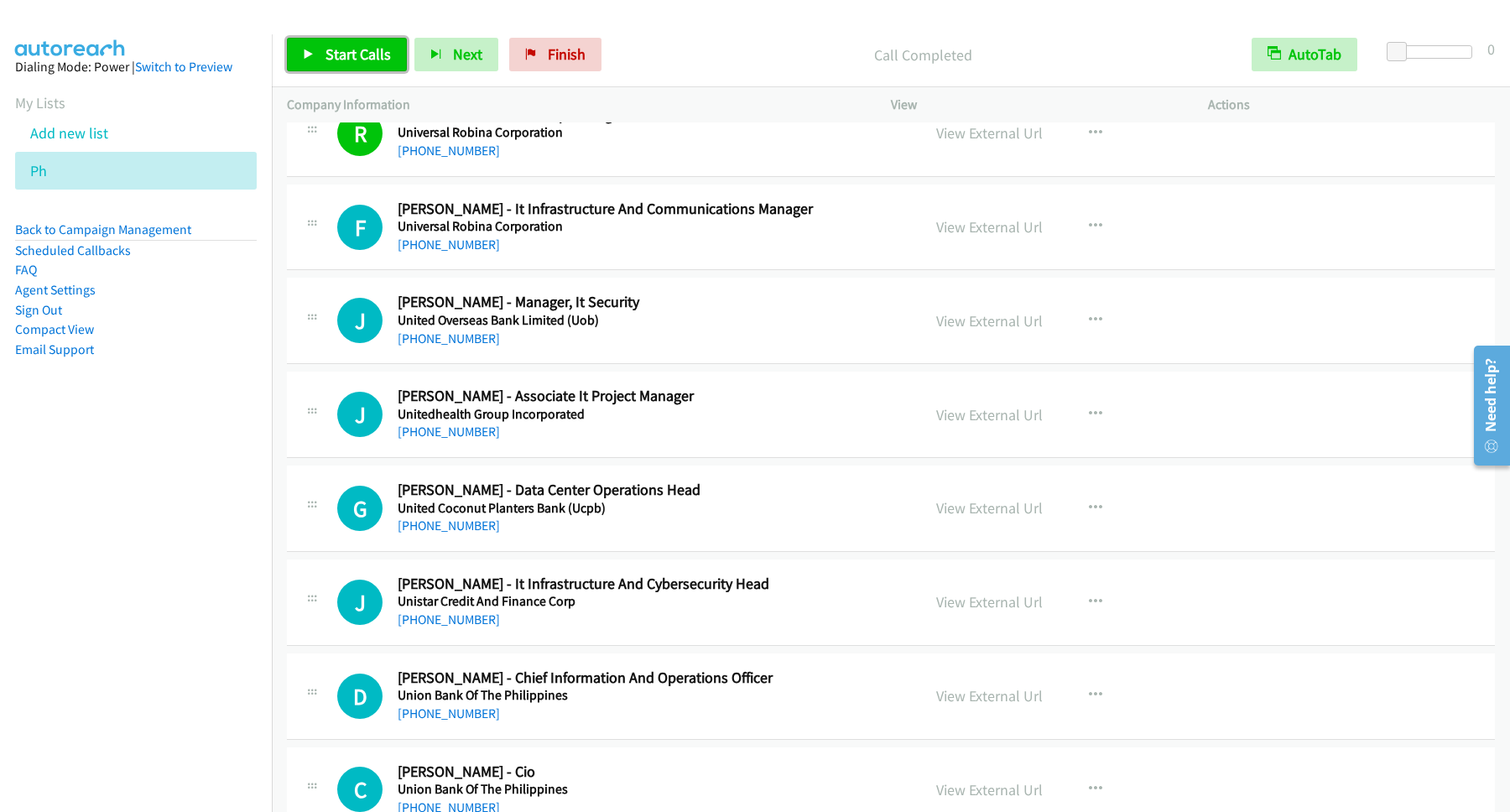
click at [369, 55] on span "Start Calls" at bounding box center [358, 53] width 66 height 19
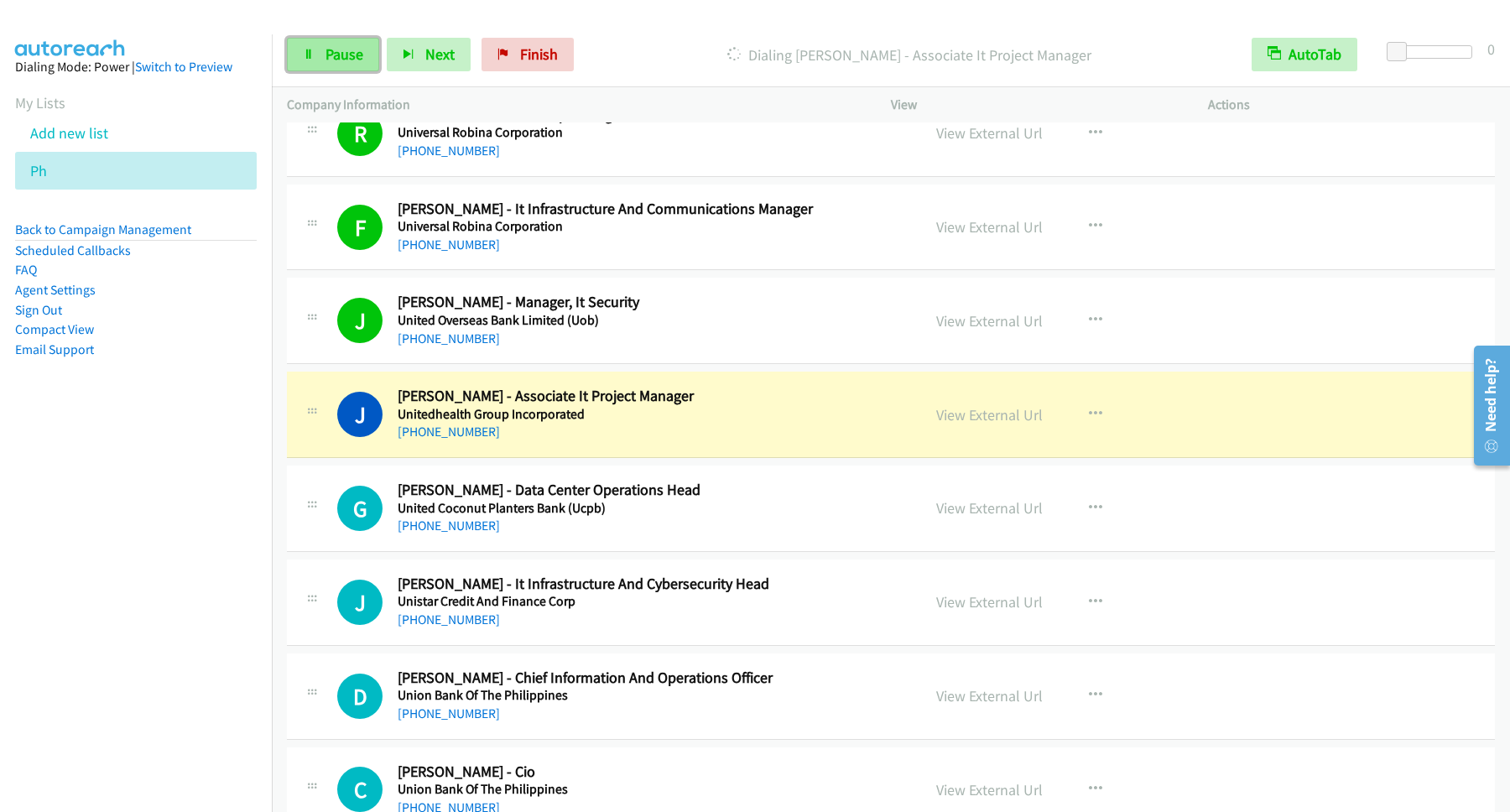
click at [308, 59] on icon at bounding box center [308, 55] width 12 height 12
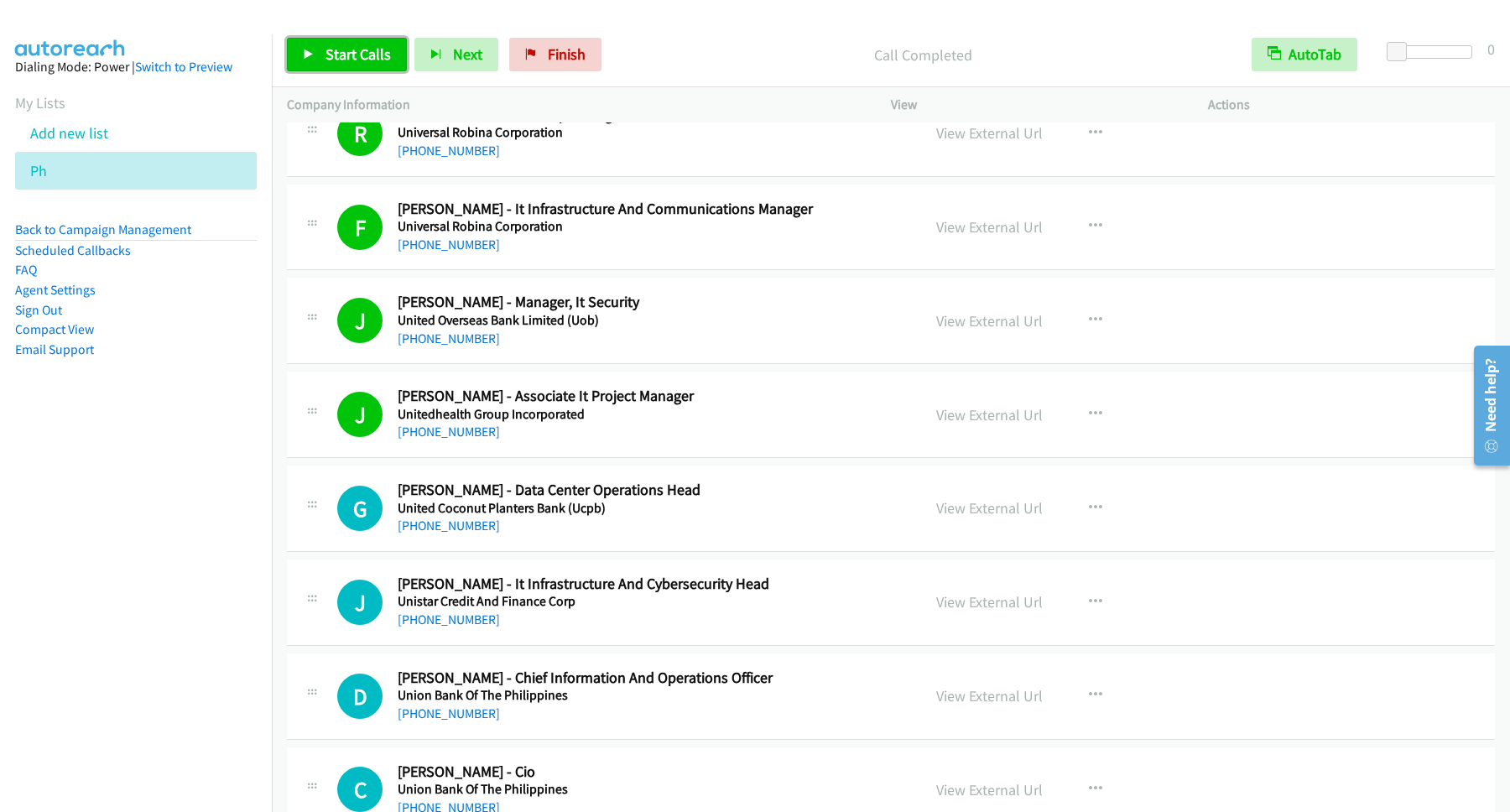
click at [322, 47] on link "Start Calls" at bounding box center [346, 54] width 120 height 33
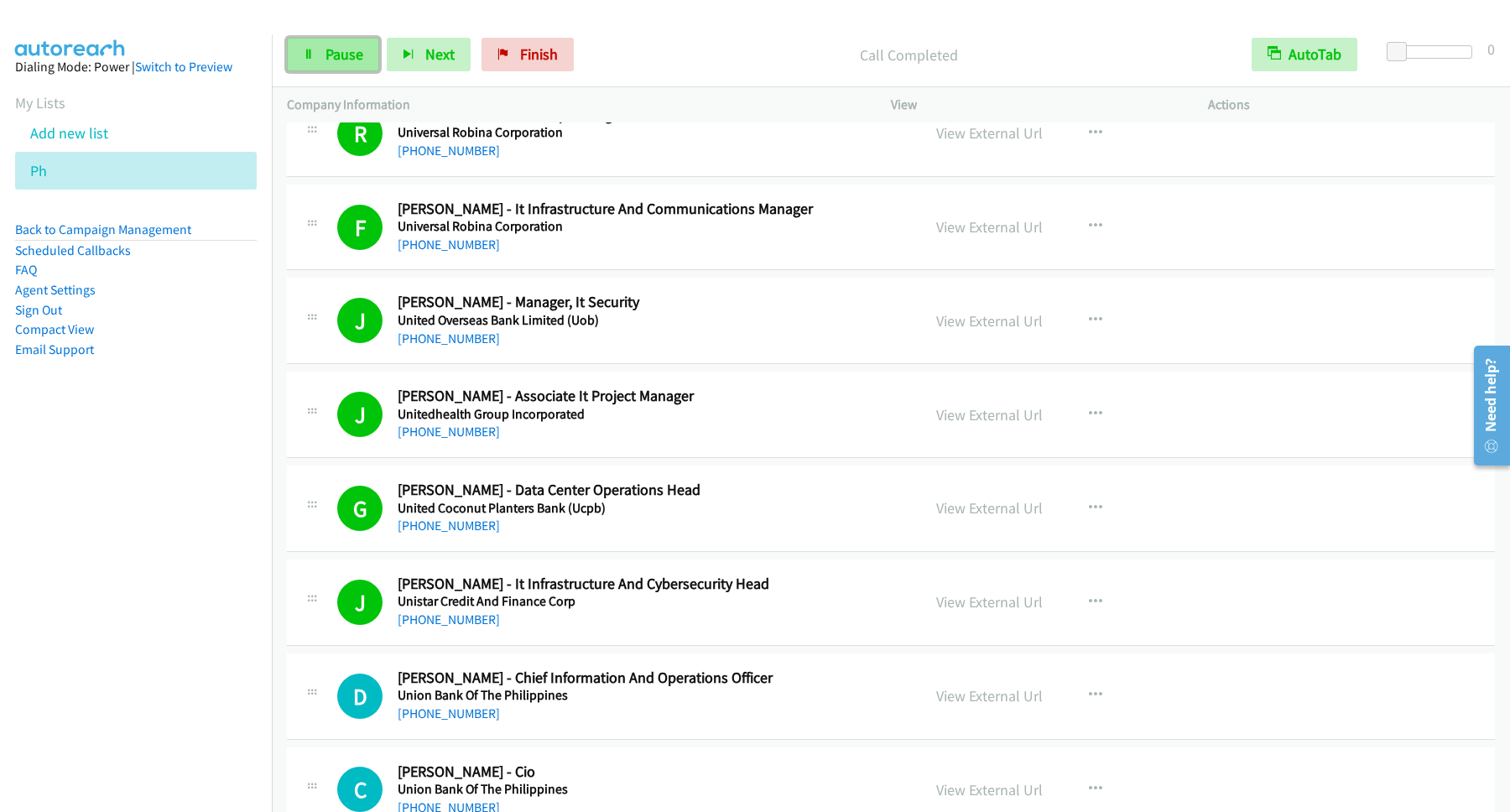
click at [356, 58] on span "Pause" at bounding box center [344, 53] width 38 height 19
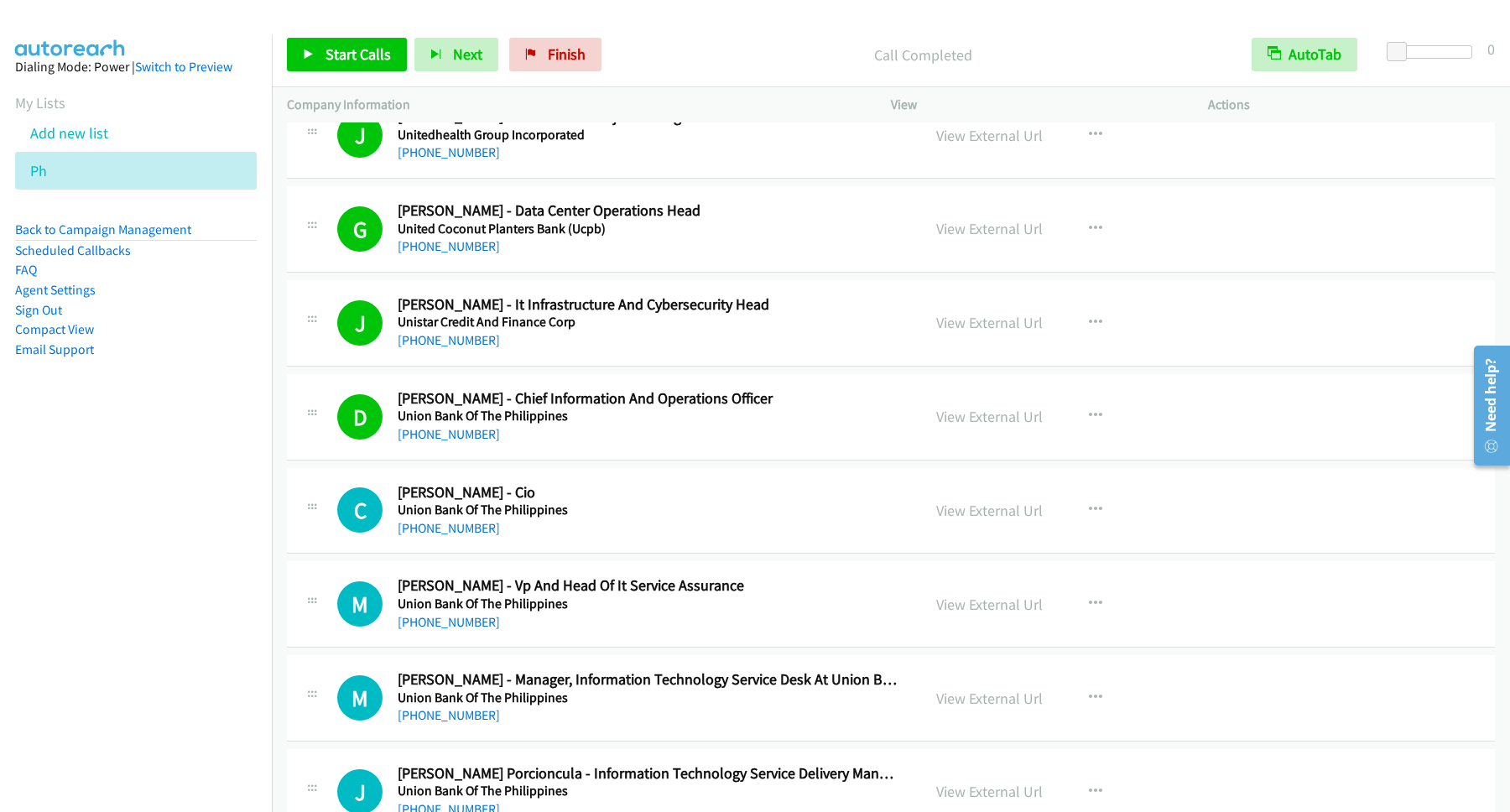
scroll to position [5887, 0]
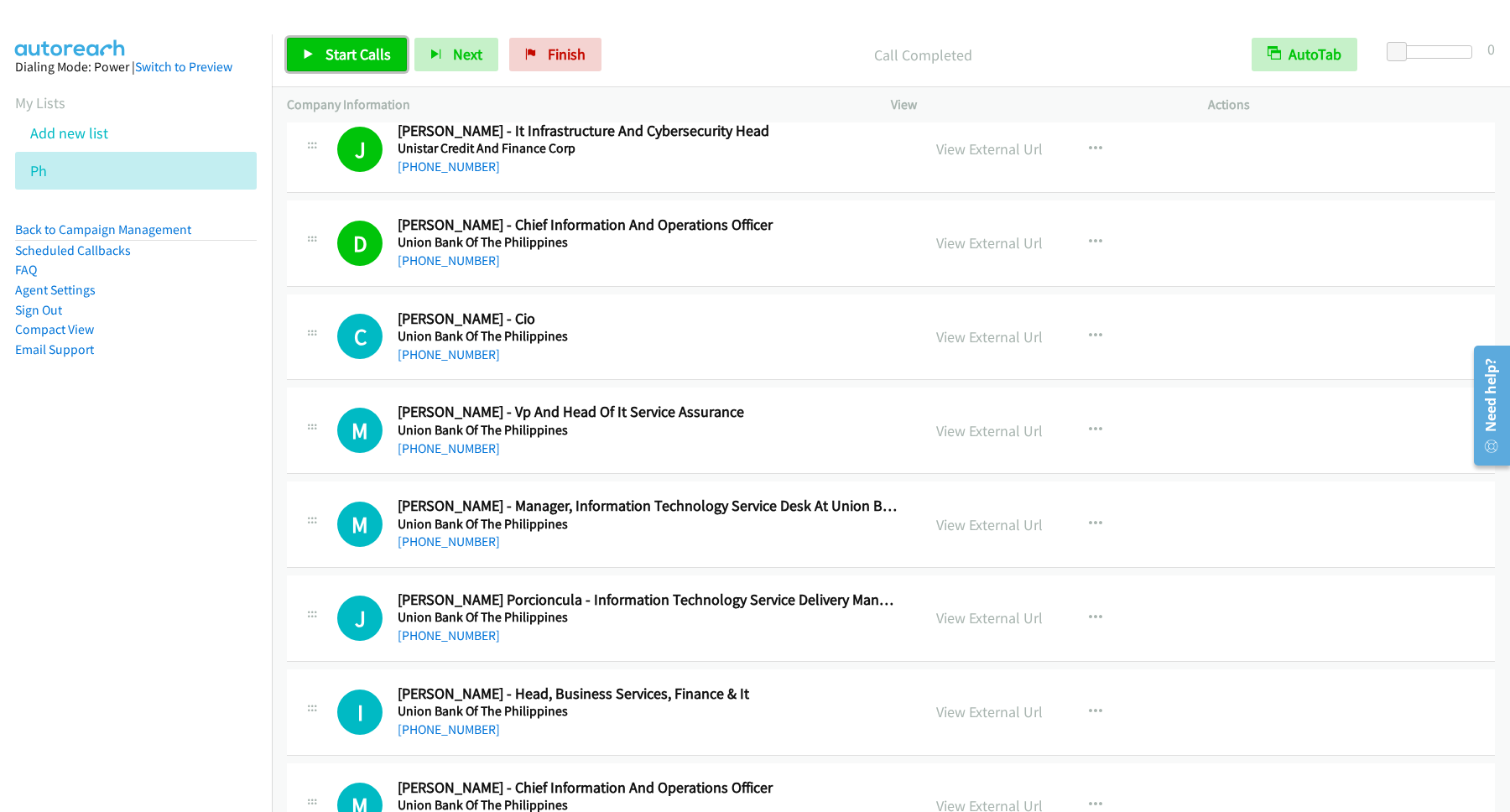
click at [331, 57] on span "Start Calls" at bounding box center [358, 53] width 66 height 19
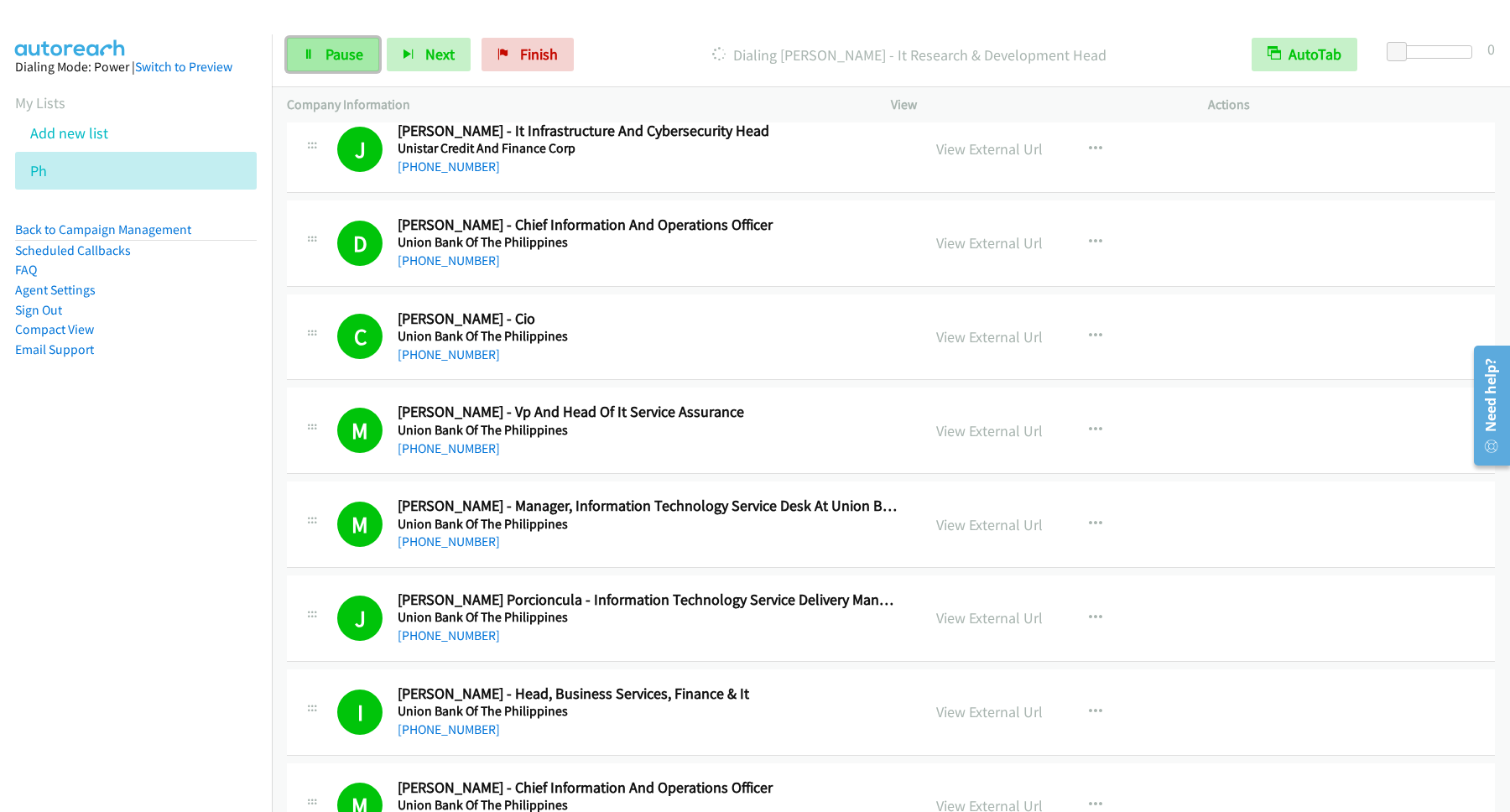
click at [335, 57] on span "Pause" at bounding box center [344, 53] width 38 height 19
click at [371, 59] on span "Start Calls" at bounding box center [358, 53] width 66 height 19
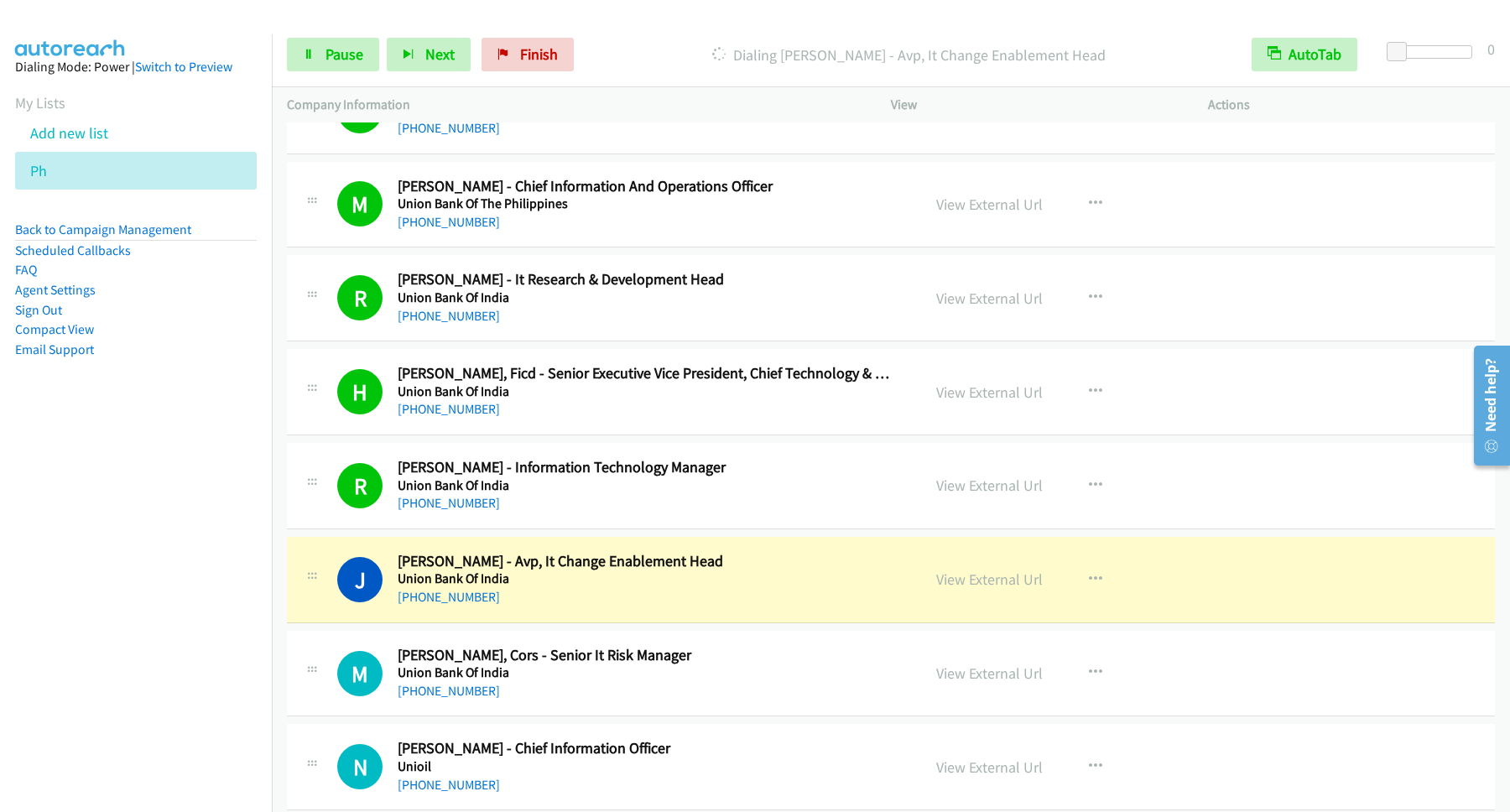
scroll to position [6567, 0]
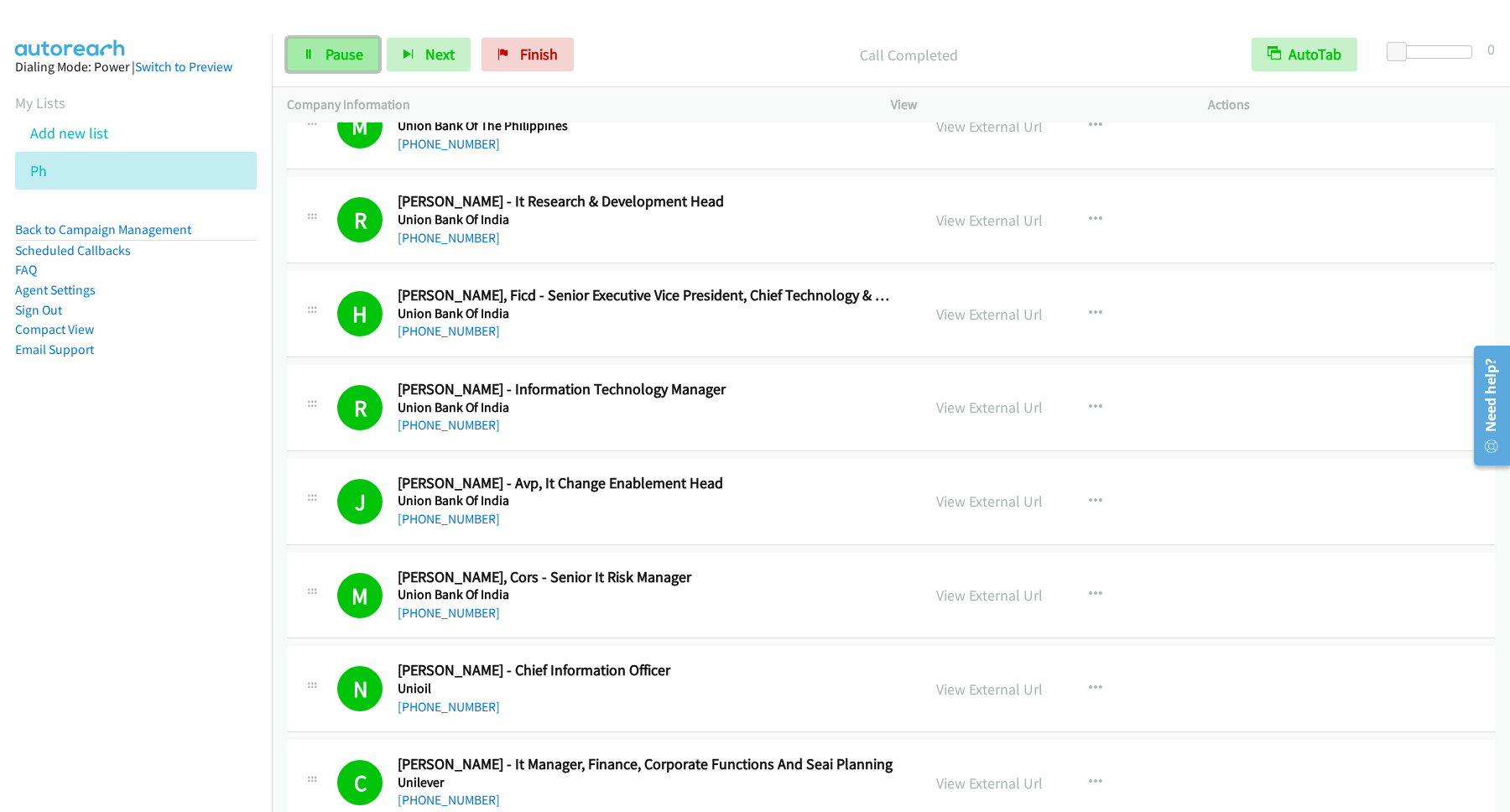
click at [357, 70] on link "Pause" at bounding box center [333, 54] width 93 height 33
click at [371, 58] on span "Start Calls" at bounding box center [358, 53] width 66 height 19
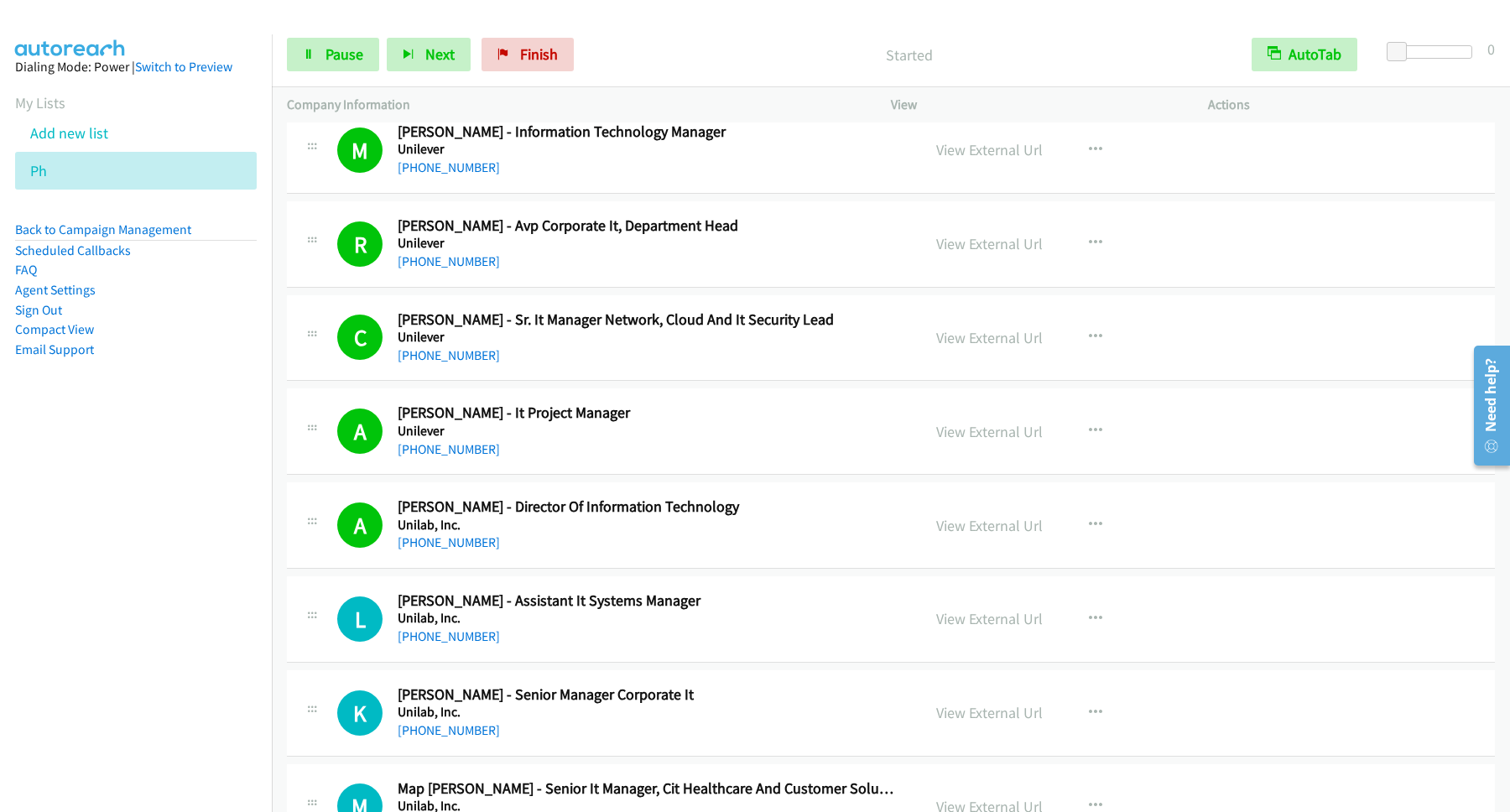
scroll to position [7473, 0]
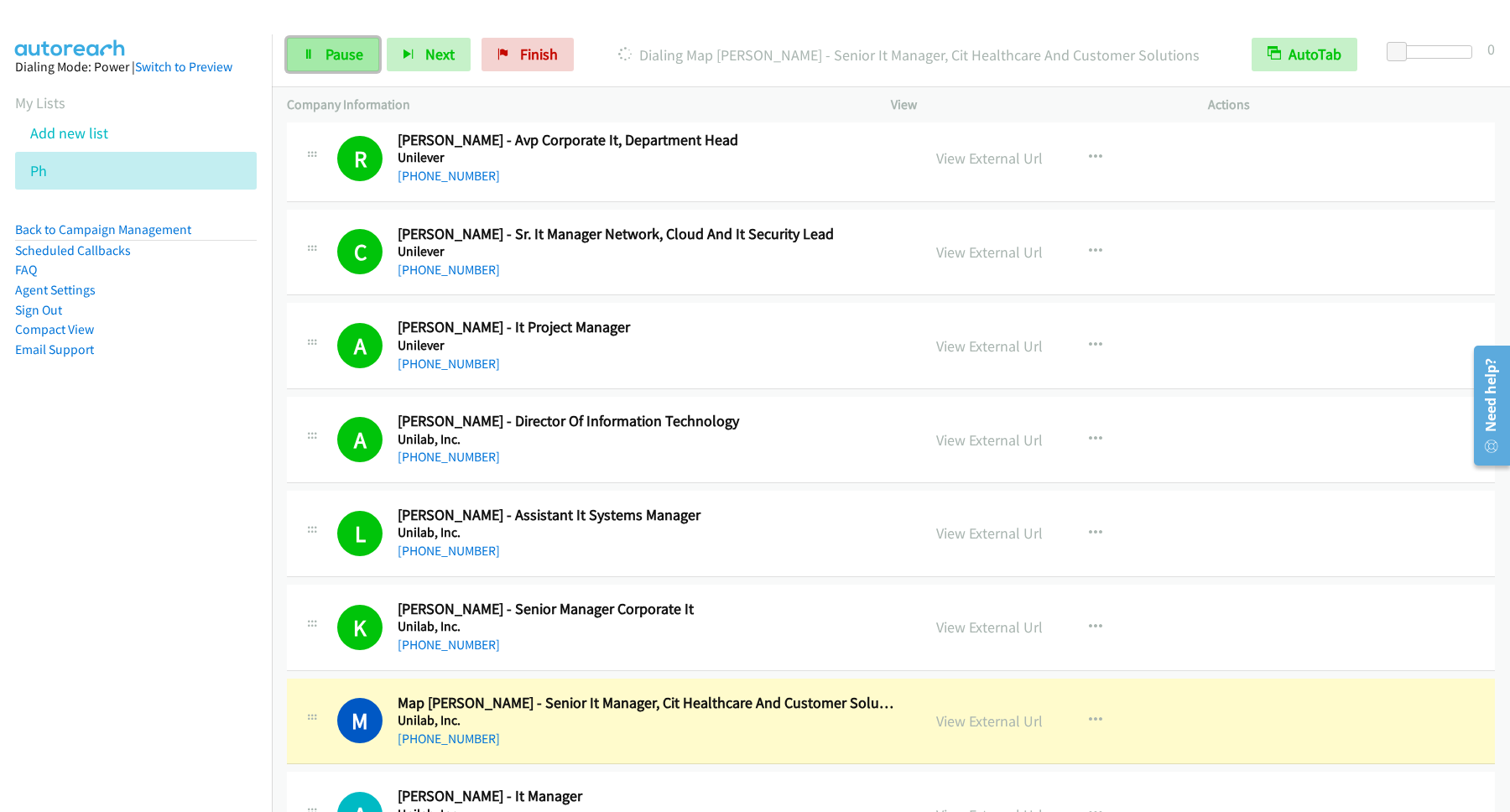
click at [363, 61] on span "Pause" at bounding box center [344, 53] width 38 height 19
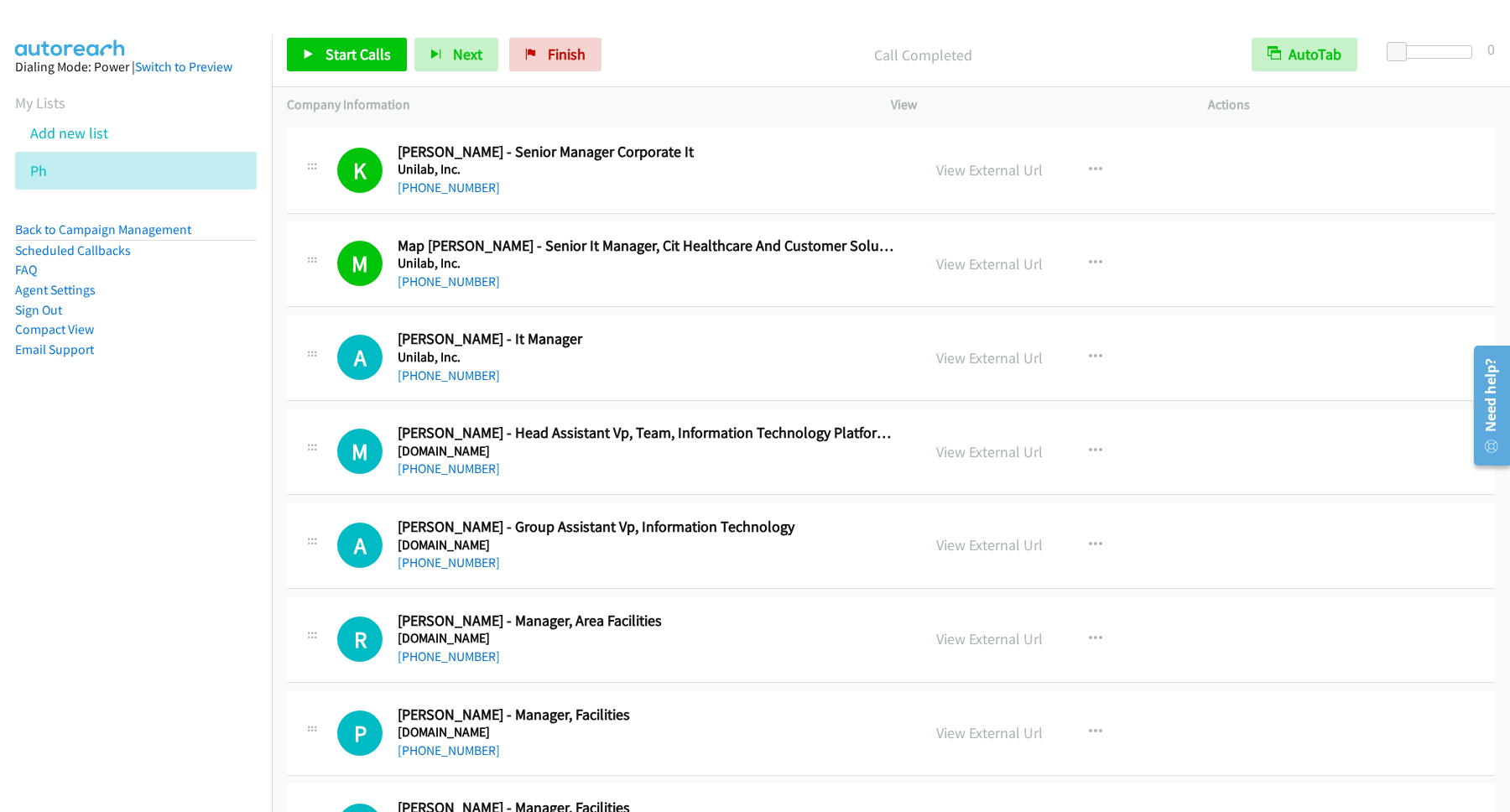
scroll to position [7926, 0]
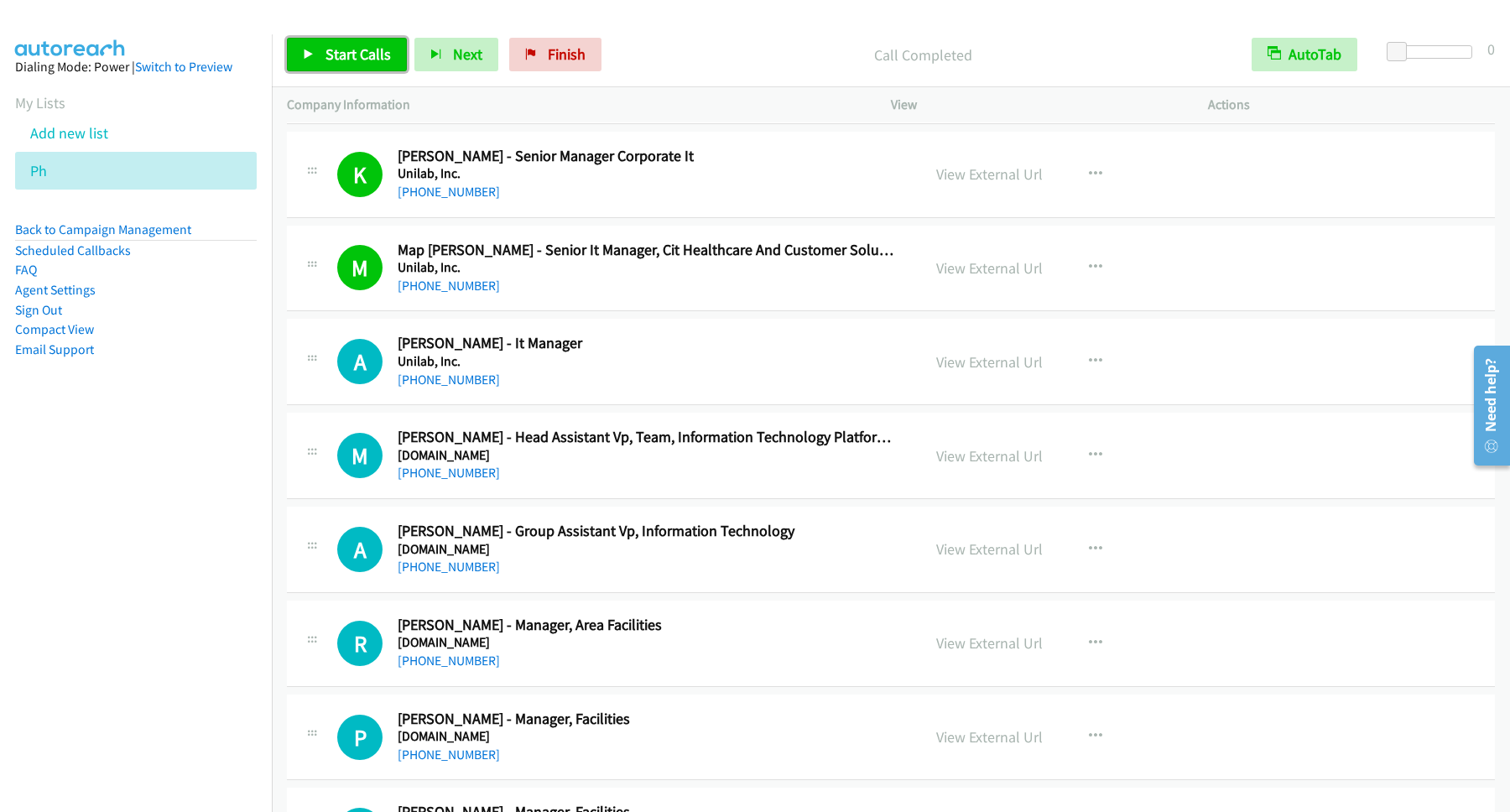
click at [368, 53] on span "Start Calls" at bounding box center [358, 53] width 66 height 19
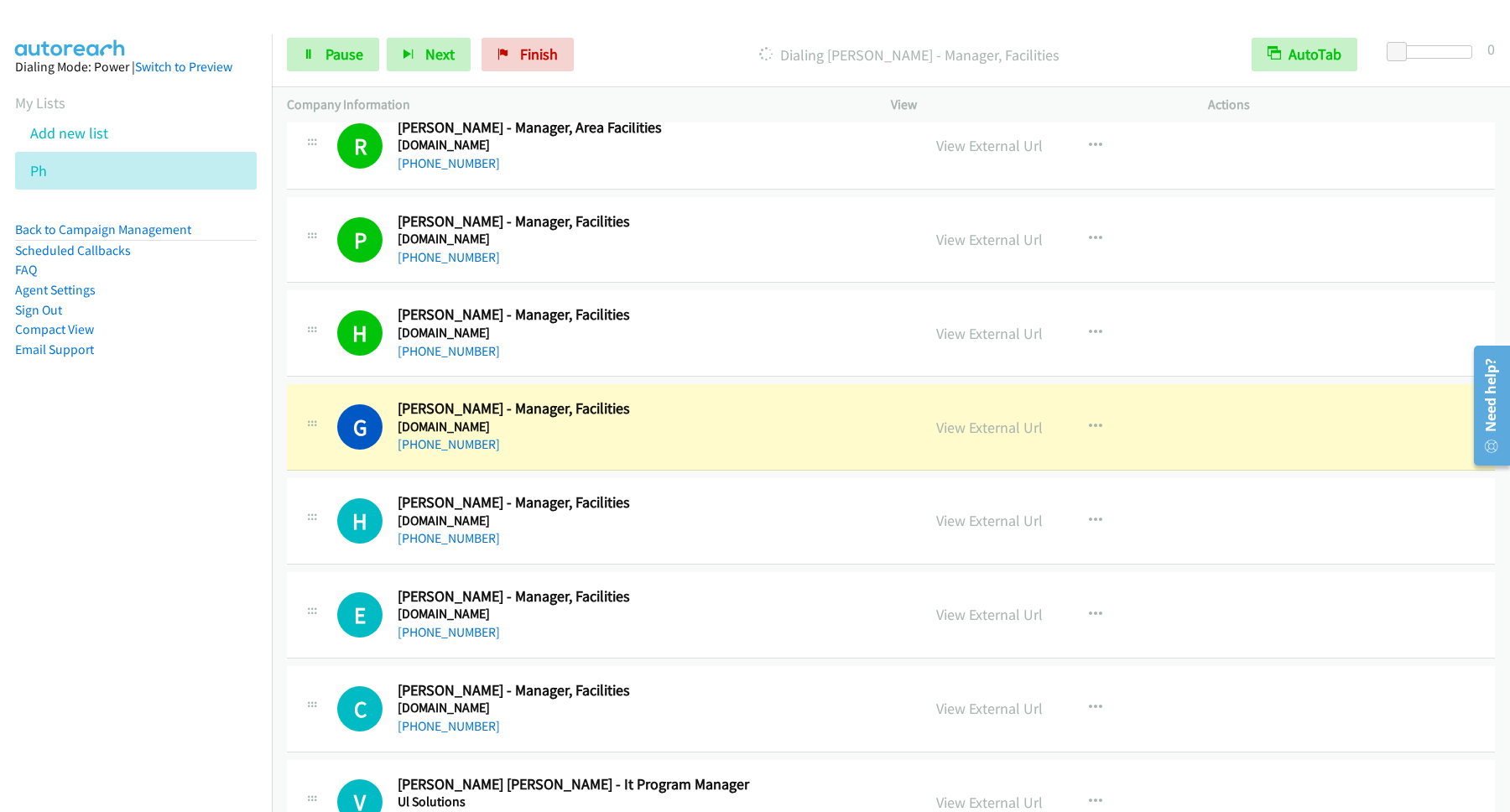
scroll to position [8378, 0]
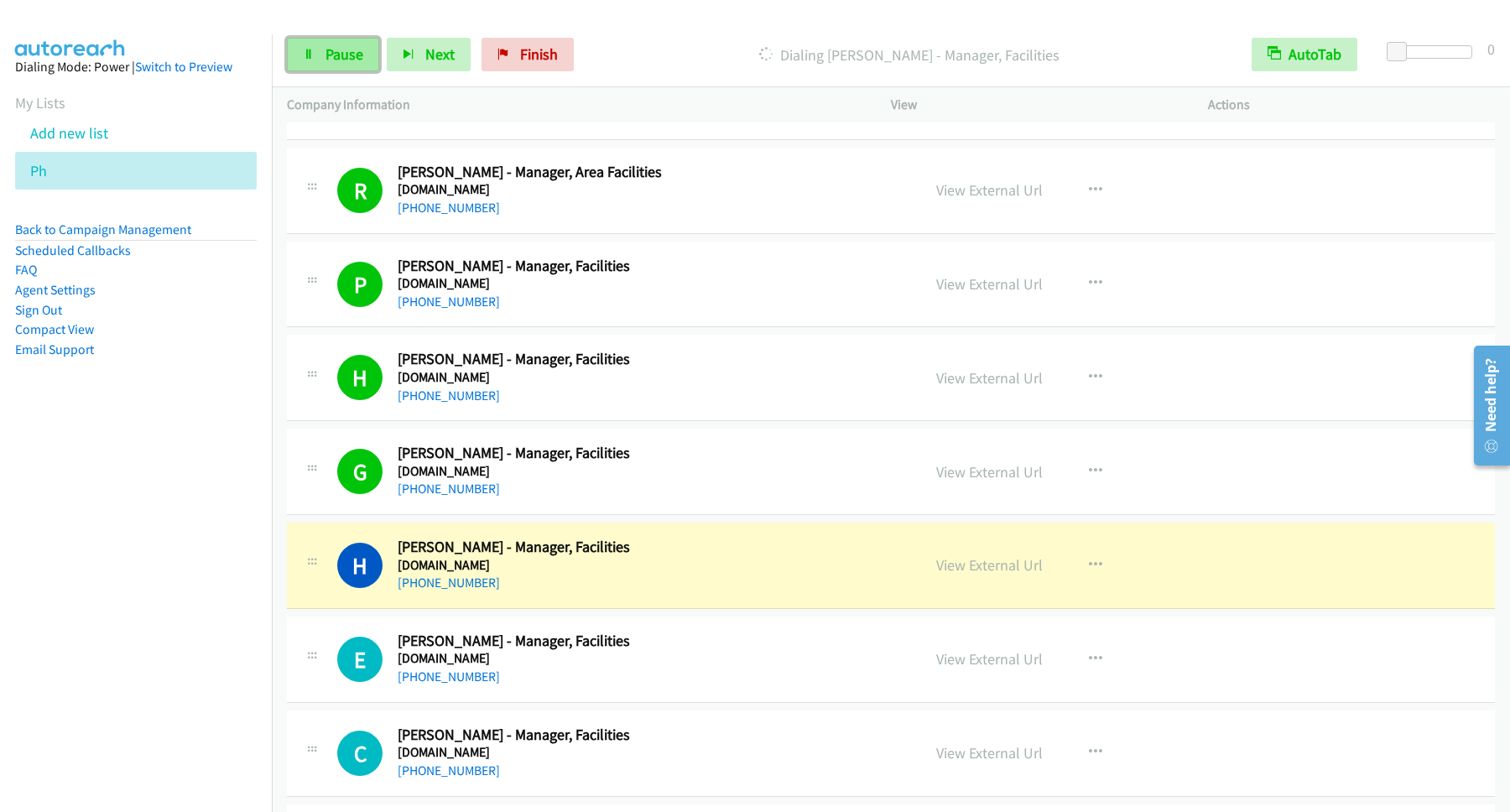
click at [331, 53] on span "Pause" at bounding box center [344, 53] width 38 height 19
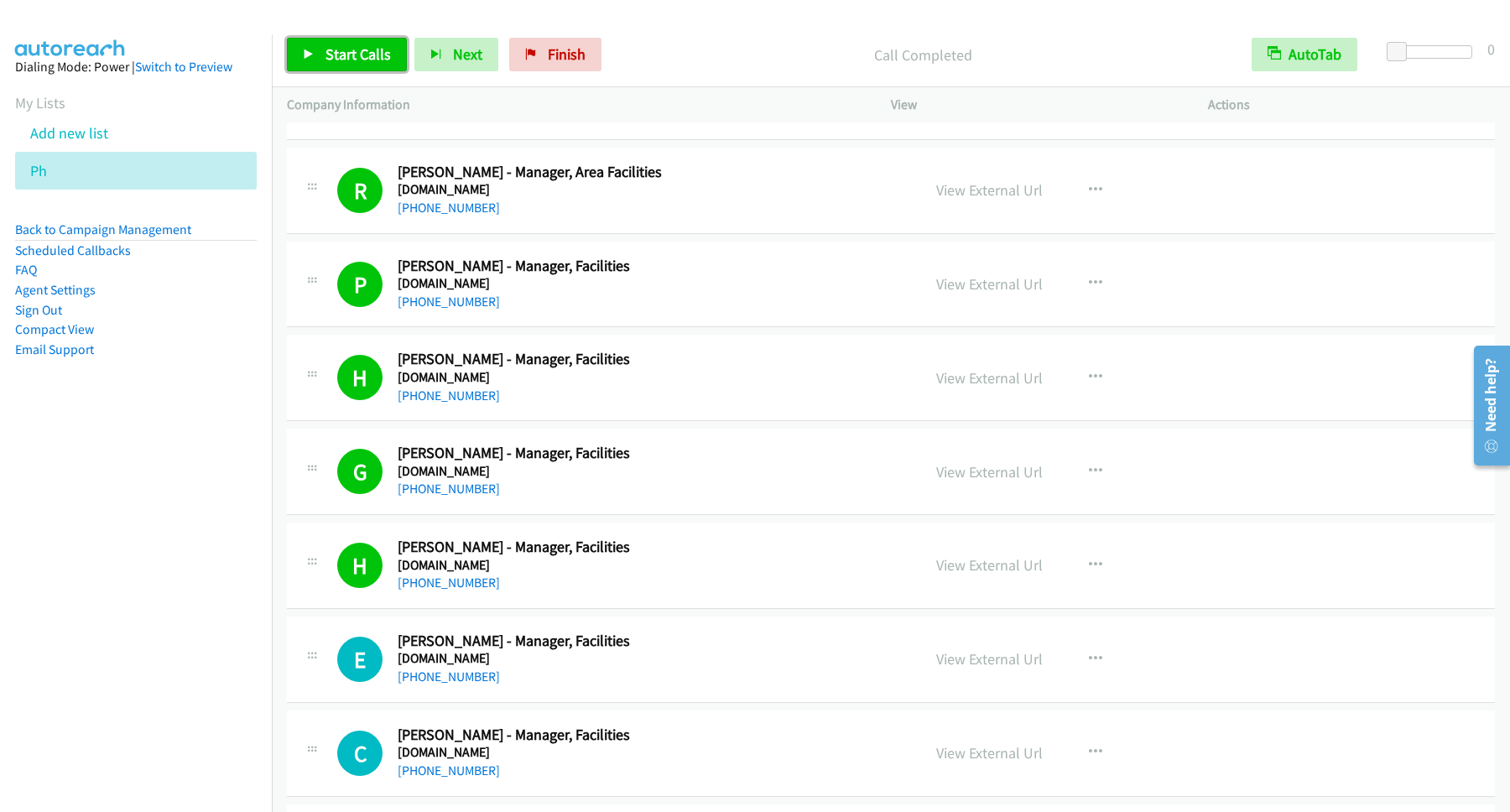
click at [363, 51] on span "Start Calls" at bounding box center [358, 53] width 66 height 19
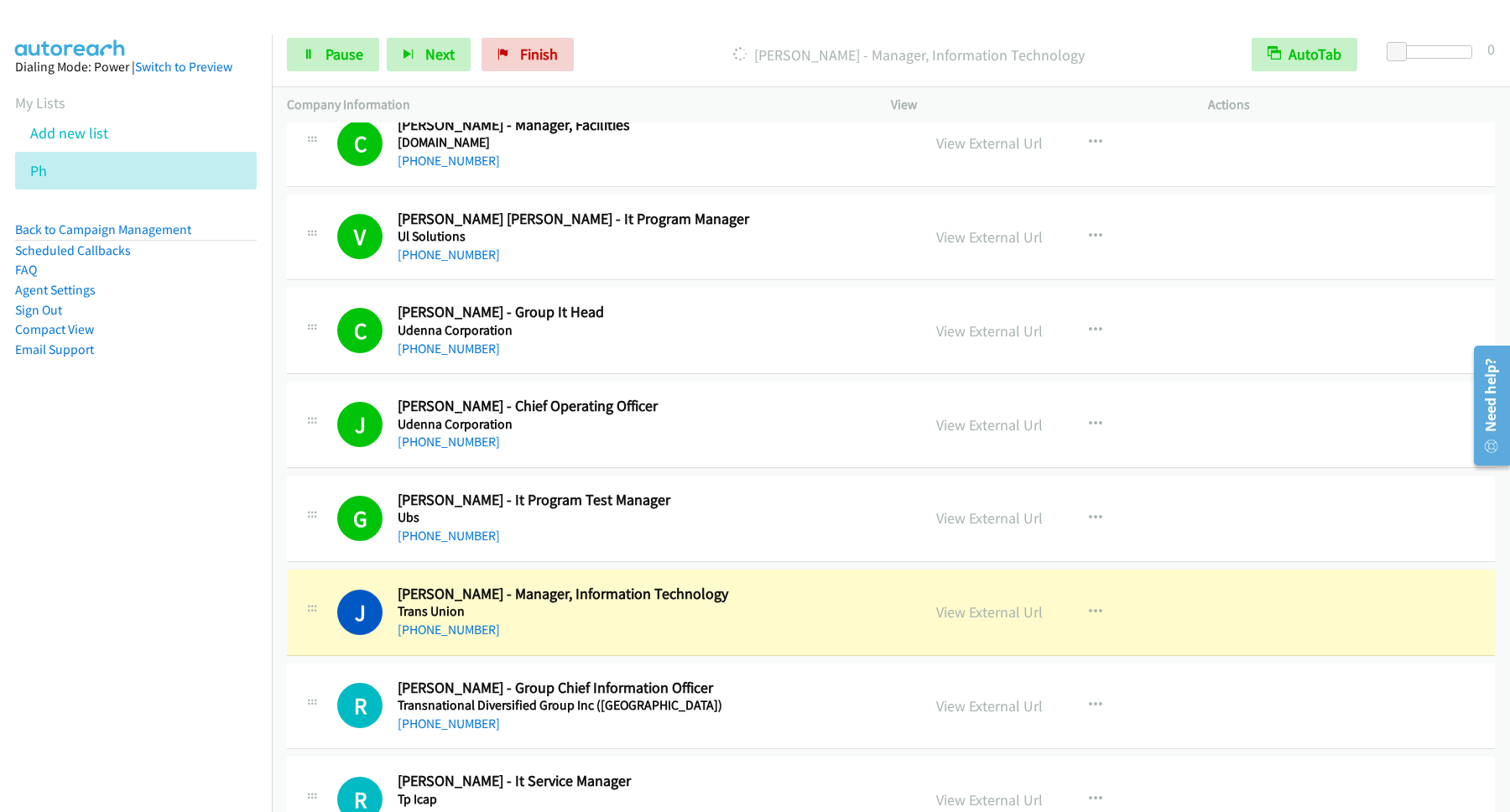
scroll to position [9058, 0]
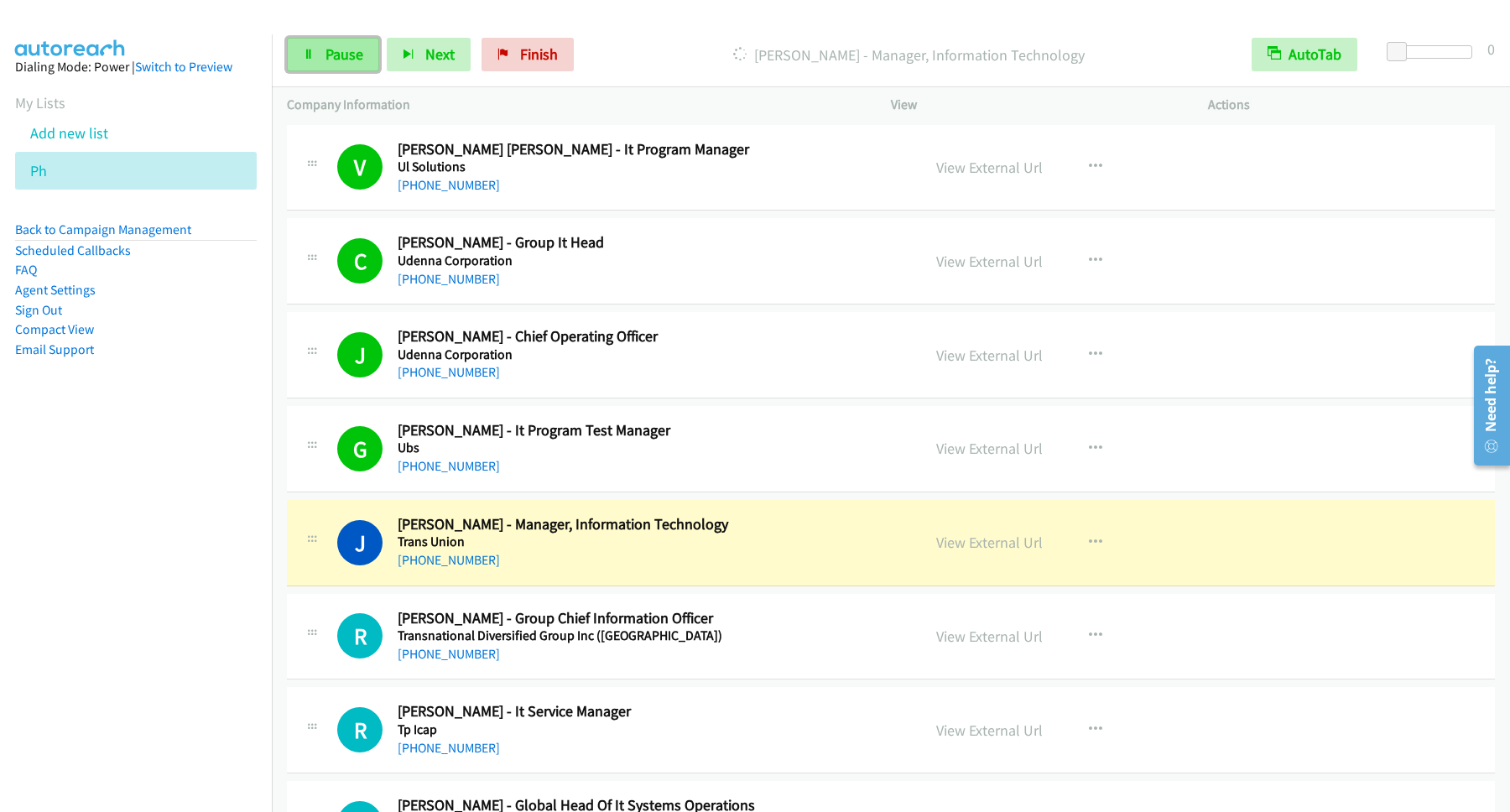
click at [328, 50] on span "Pause" at bounding box center [344, 53] width 38 height 19
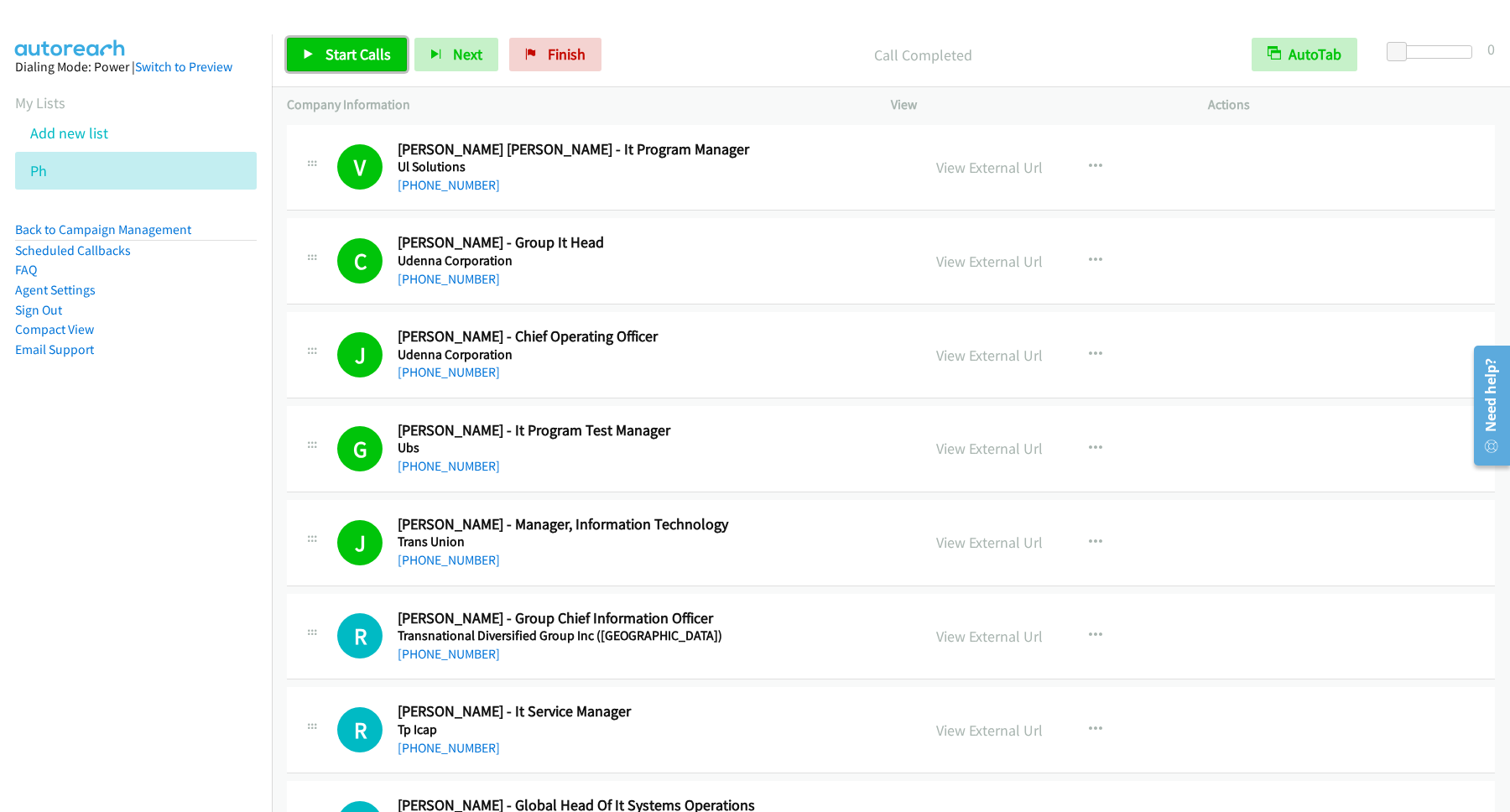
click at [339, 45] on link "Start Calls" at bounding box center [346, 54] width 120 height 33
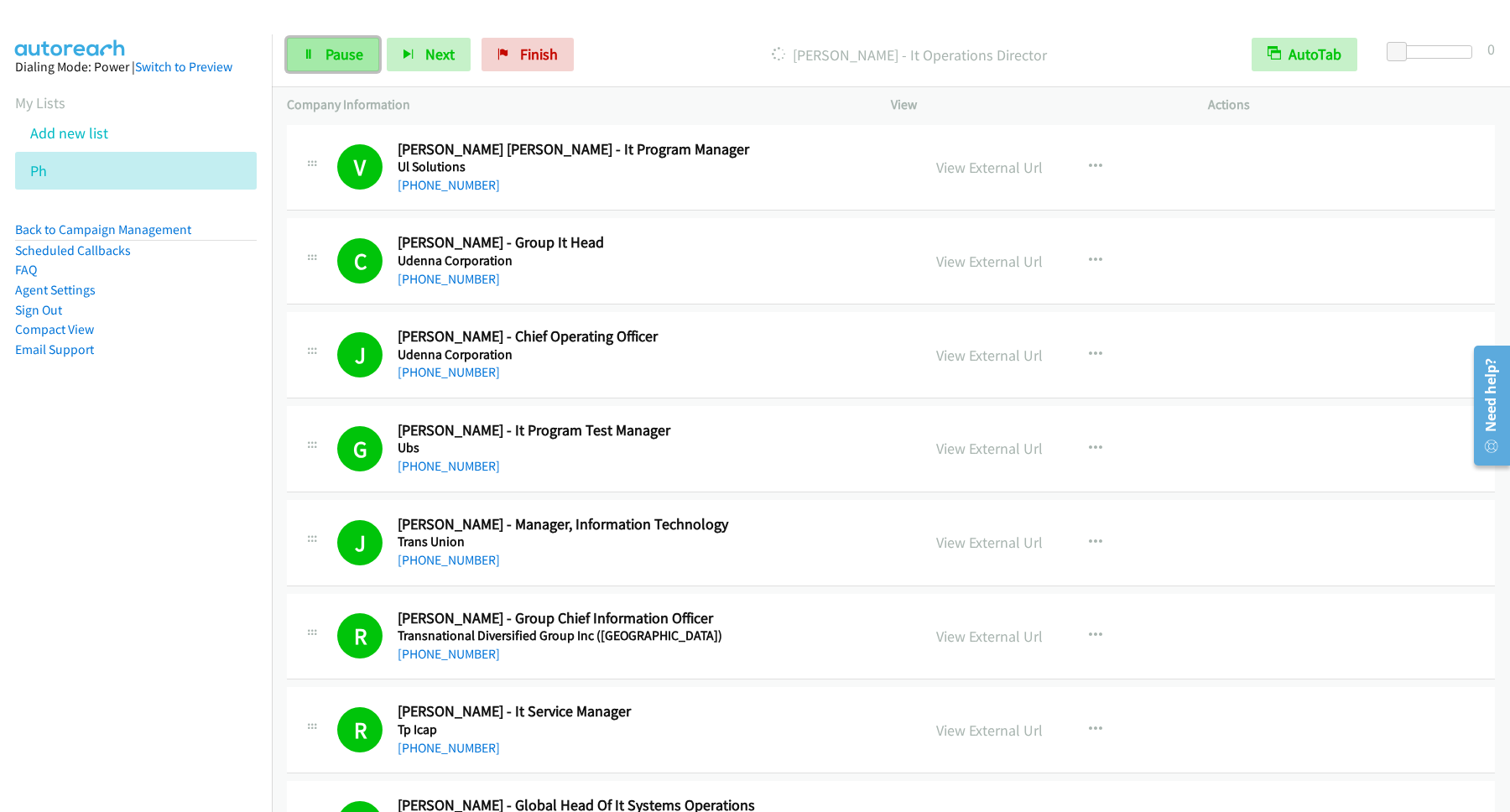
click at [363, 50] on span "Pause" at bounding box center [344, 53] width 38 height 19
